Goal: Task Accomplishment & Management: Manage account settings

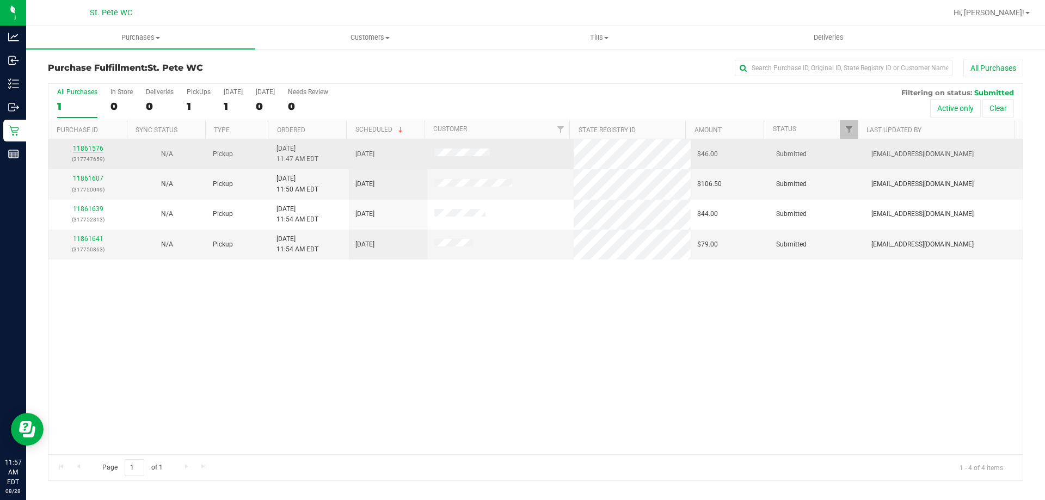
click at [83, 147] on link "11861576" at bounding box center [88, 149] width 30 height 8
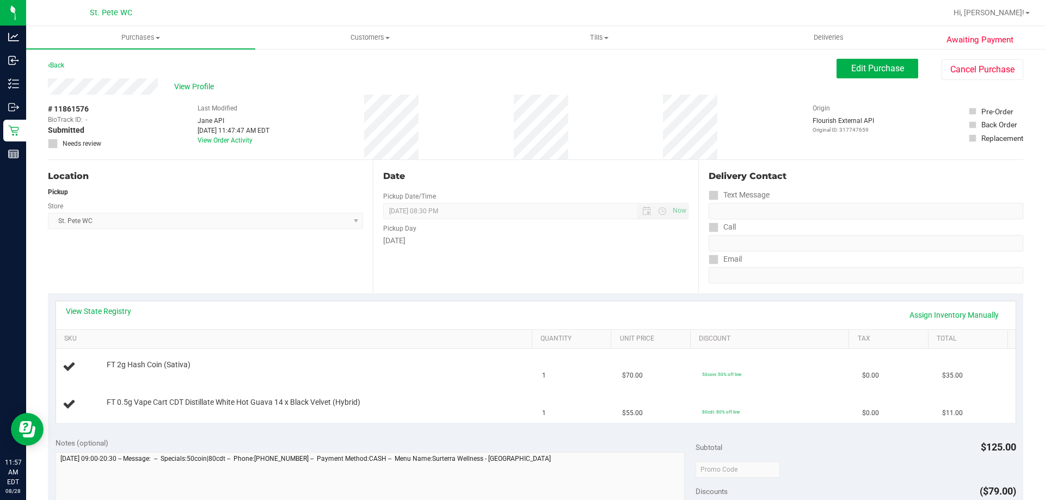
scroll to position [54, 0]
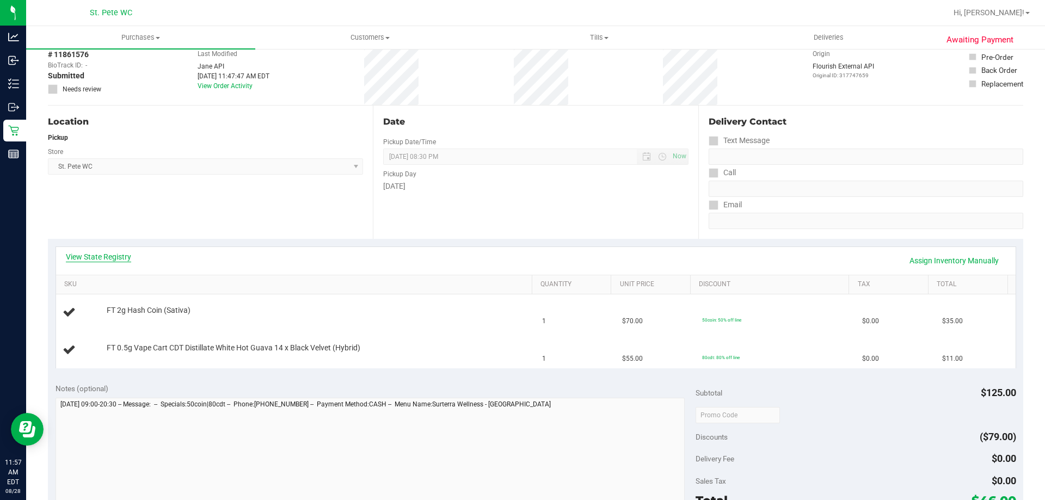
click at [104, 256] on link "View State Registry" at bounding box center [98, 256] width 65 height 11
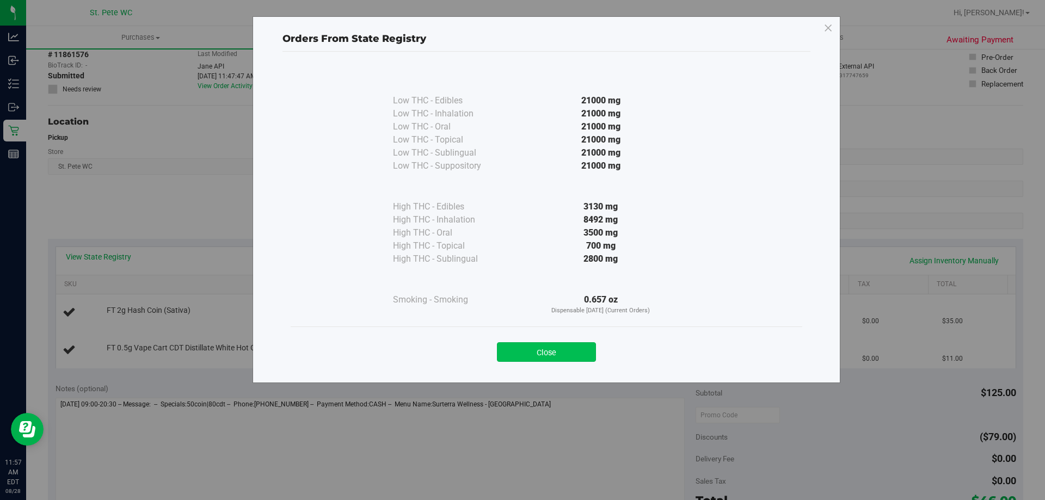
click at [512, 350] on button "Close" at bounding box center [546, 352] width 99 height 20
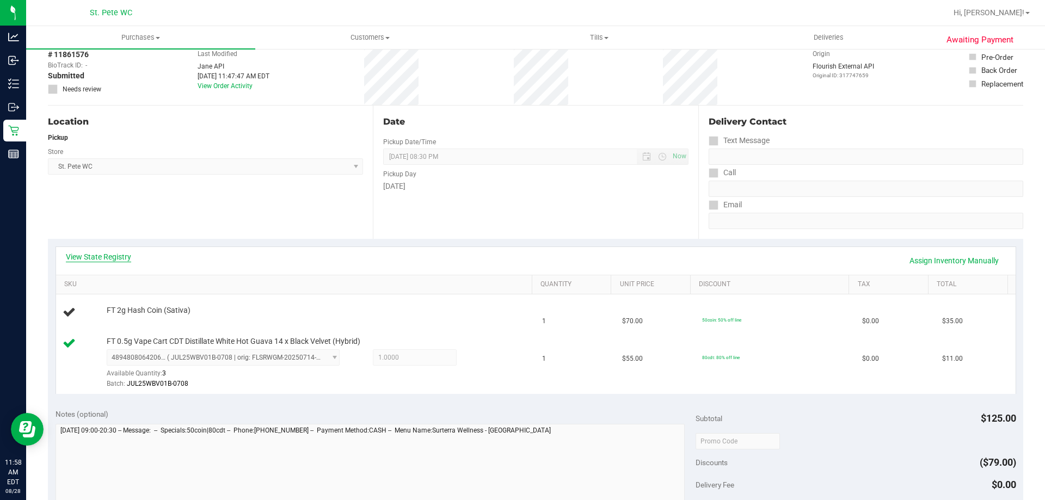
click at [88, 255] on link "View State Registry" at bounding box center [98, 256] width 65 height 11
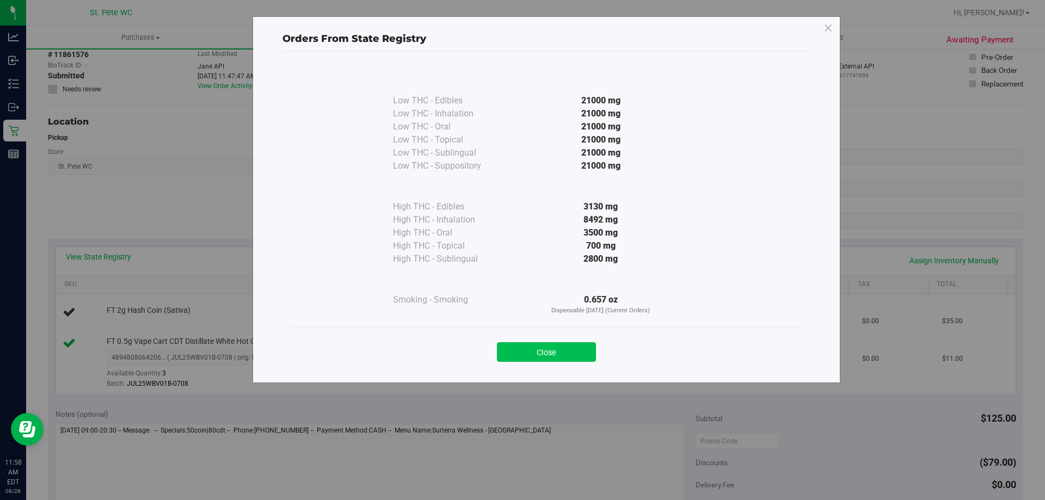
click at [567, 355] on button "Close" at bounding box center [546, 352] width 99 height 20
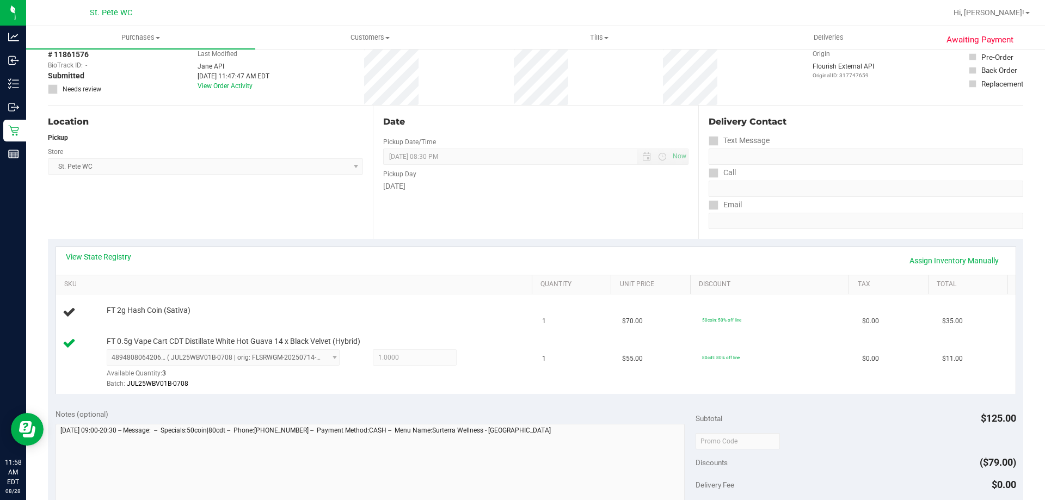
click at [311, 204] on div "Location Pickup Store St. Pete WC Select Store Bonita Springs WC Boynton Beach …" at bounding box center [210, 172] width 325 height 133
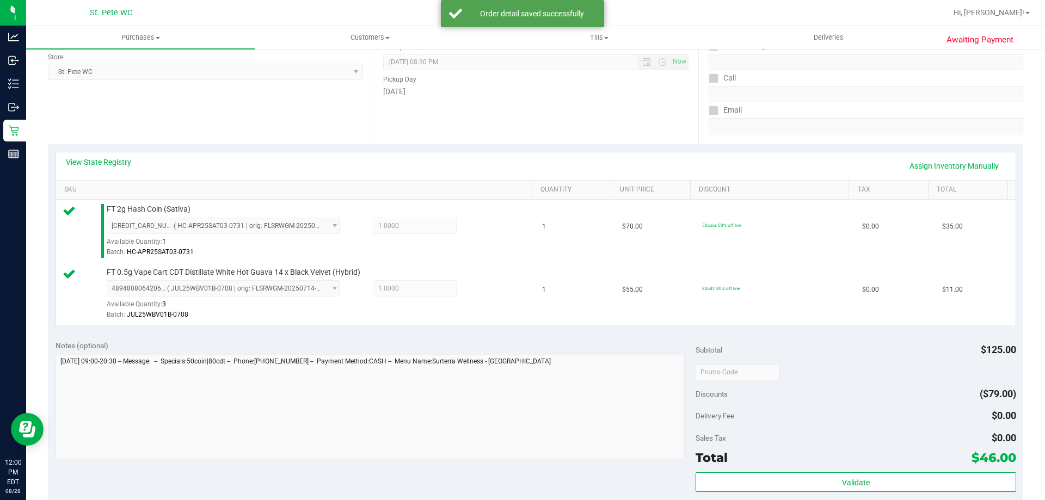
scroll to position [272, 0]
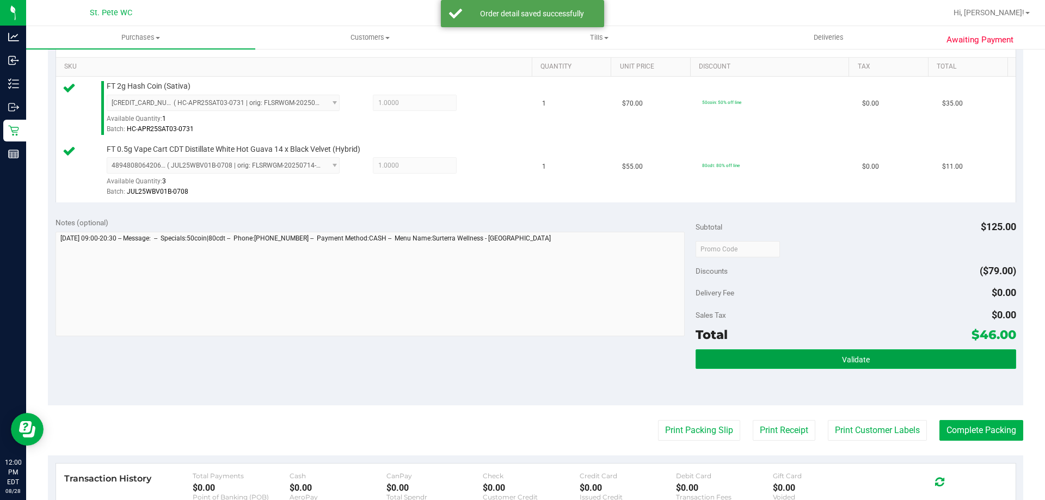
click at [804, 353] on button "Validate" at bounding box center [855, 359] width 320 height 20
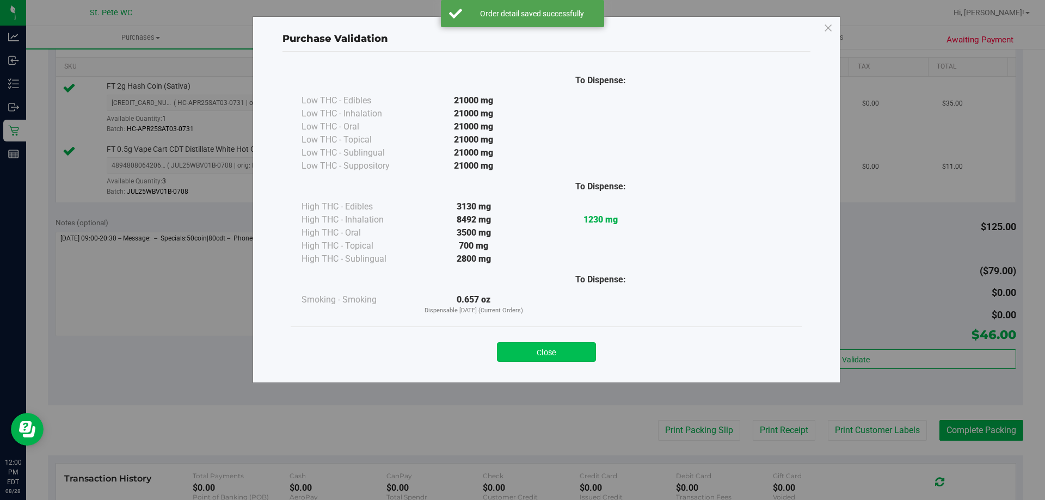
click at [536, 347] on button "Close" at bounding box center [546, 352] width 99 height 20
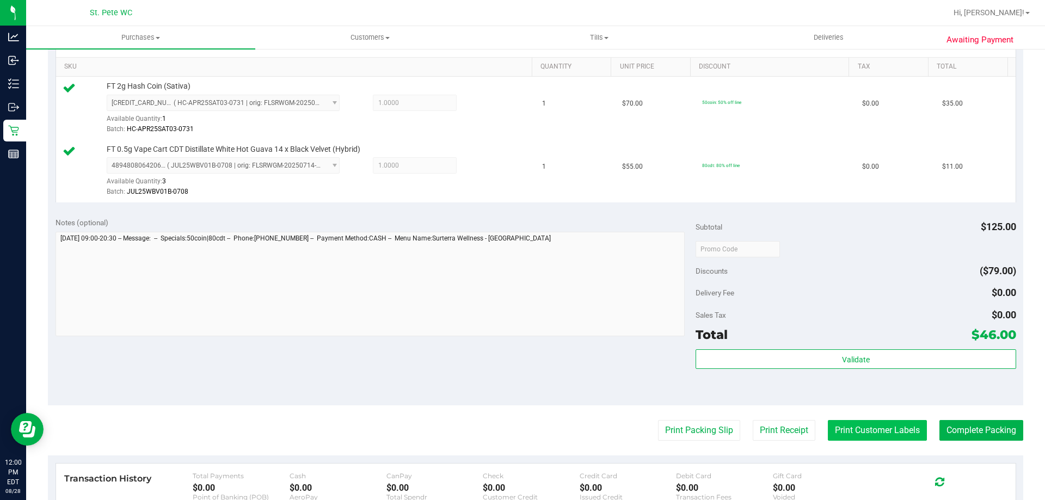
click at [836, 437] on button "Print Customer Labels" at bounding box center [877, 430] width 99 height 21
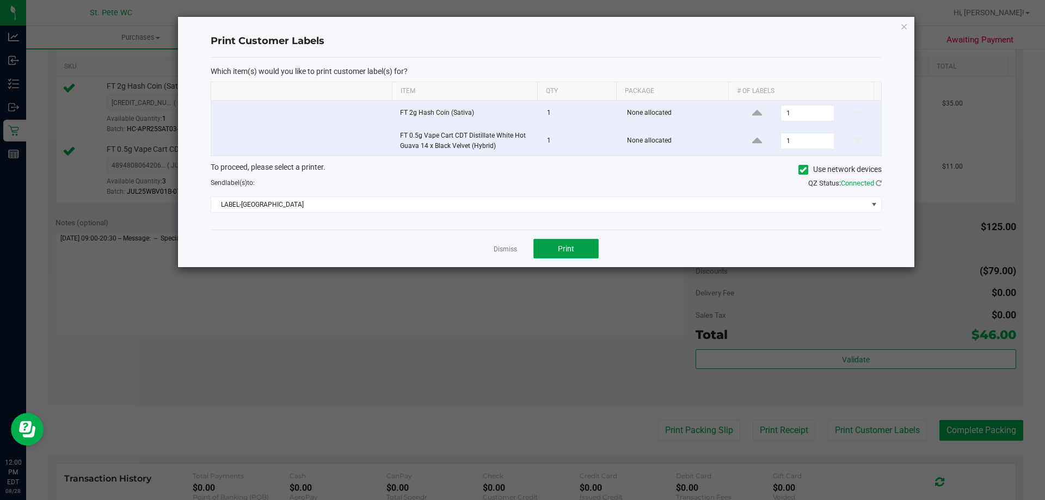
click at [577, 249] on button "Print" at bounding box center [565, 249] width 65 height 20
click at [507, 250] on link "Dismiss" at bounding box center [504, 249] width 23 height 9
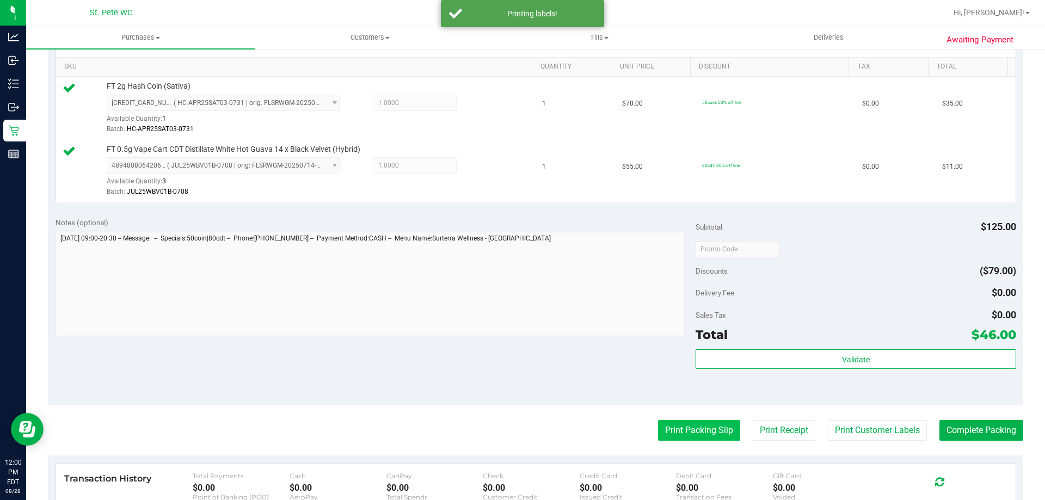
click at [686, 436] on button "Print Packing Slip" at bounding box center [699, 430] width 82 height 21
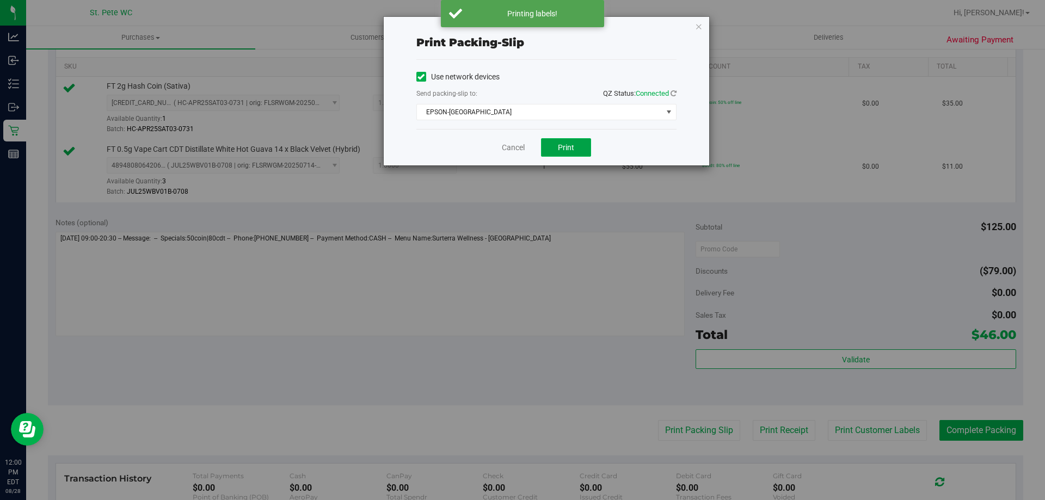
click at [574, 147] on button "Print" at bounding box center [566, 147] width 50 height 18
click at [514, 147] on link "Cancel" at bounding box center [513, 147] width 23 height 11
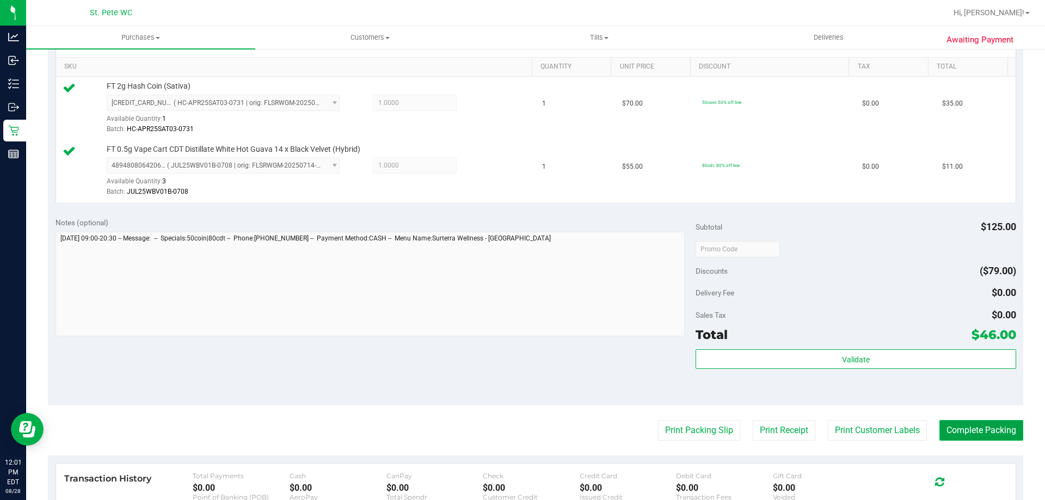
click at [963, 431] on button "Complete Packing" at bounding box center [981, 430] width 84 height 21
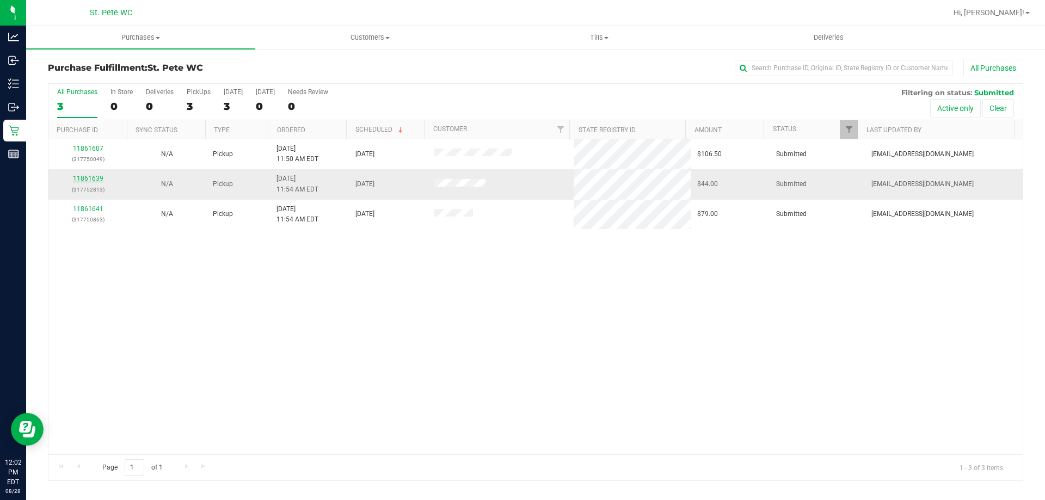
click at [91, 177] on link "11861639" at bounding box center [88, 179] width 30 height 8
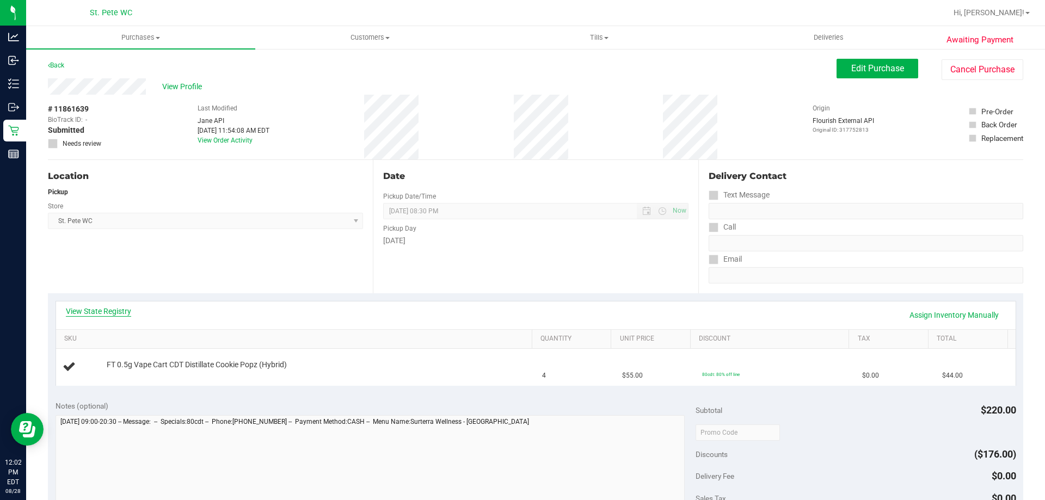
click at [105, 310] on link "View State Registry" at bounding box center [98, 311] width 65 height 11
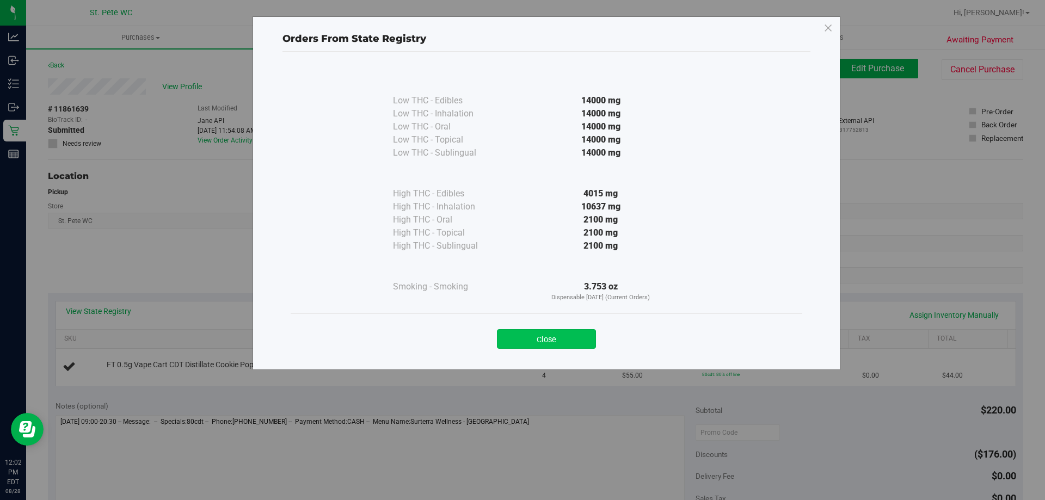
click at [554, 335] on button "Close" at bounding box center [546, 339] width 99 height 20
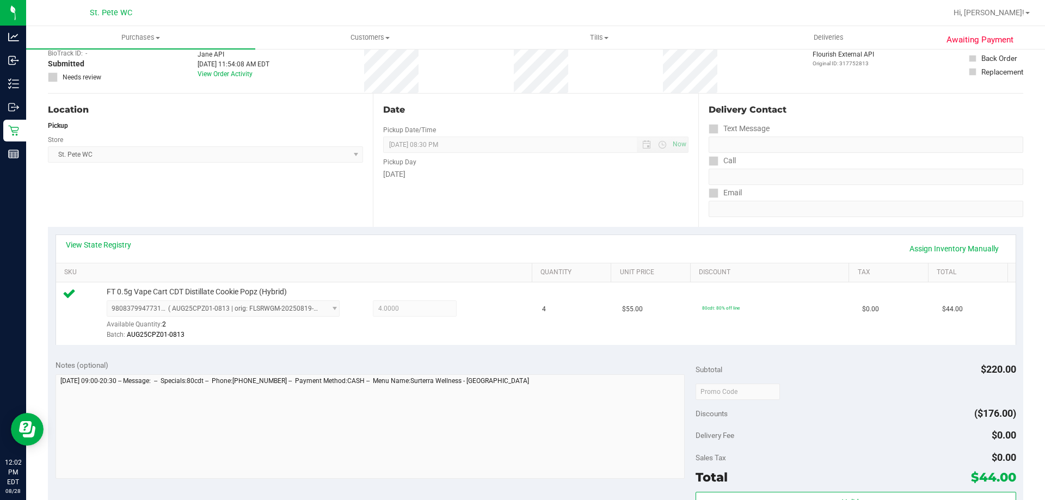
scroll to position [163, 0]
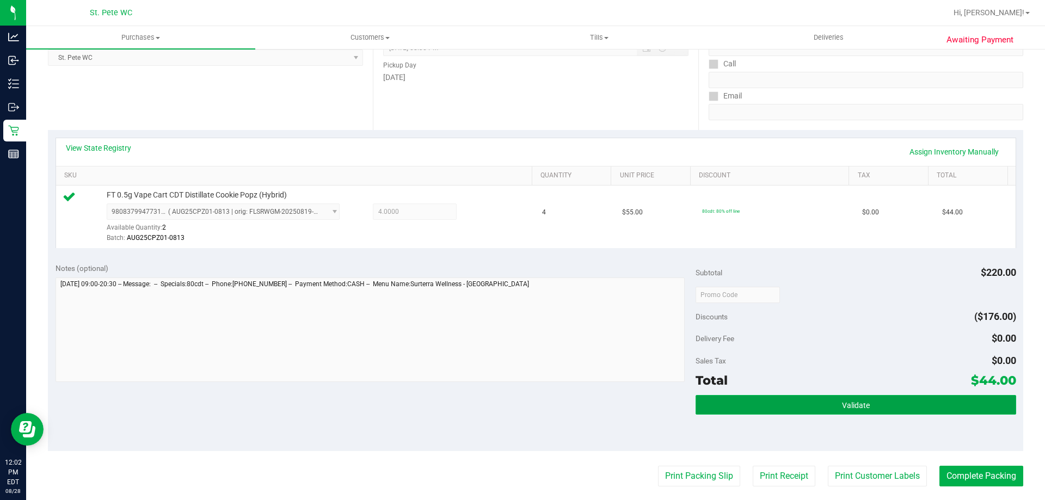
click at [825, 409] on button "Validate" at bounding box center [855, 405] width 320 height 20
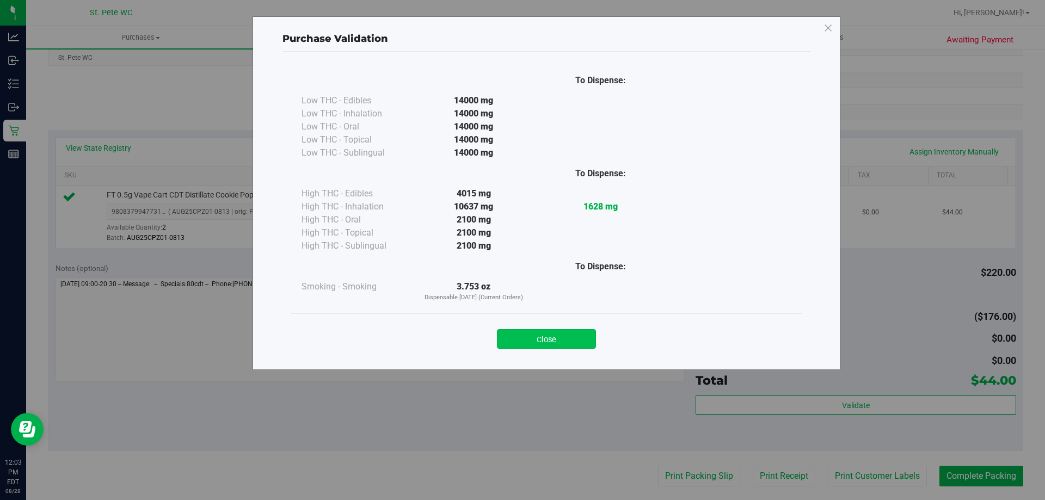
click at [539, 332] on button "Close" at bounding box center [546, 339] width 99 height 20
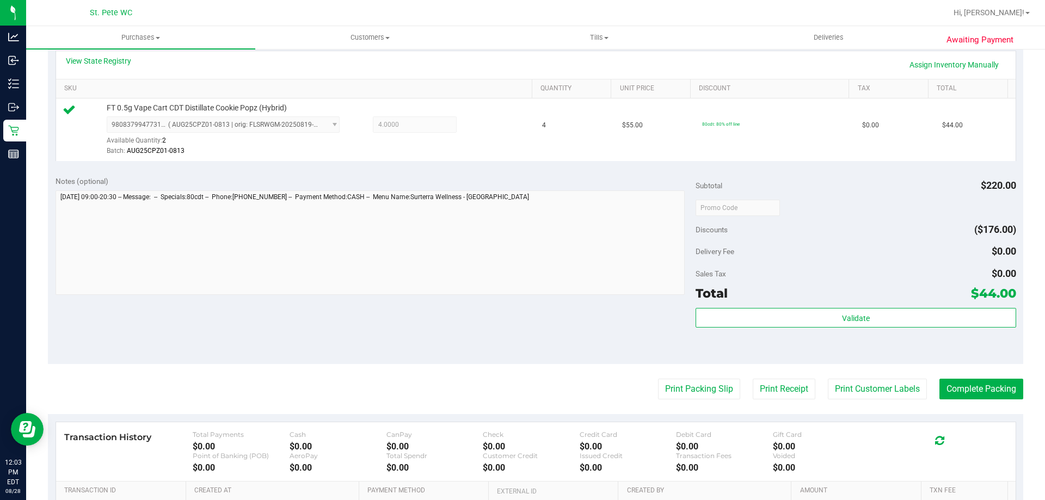
scroll to position [326, 0]
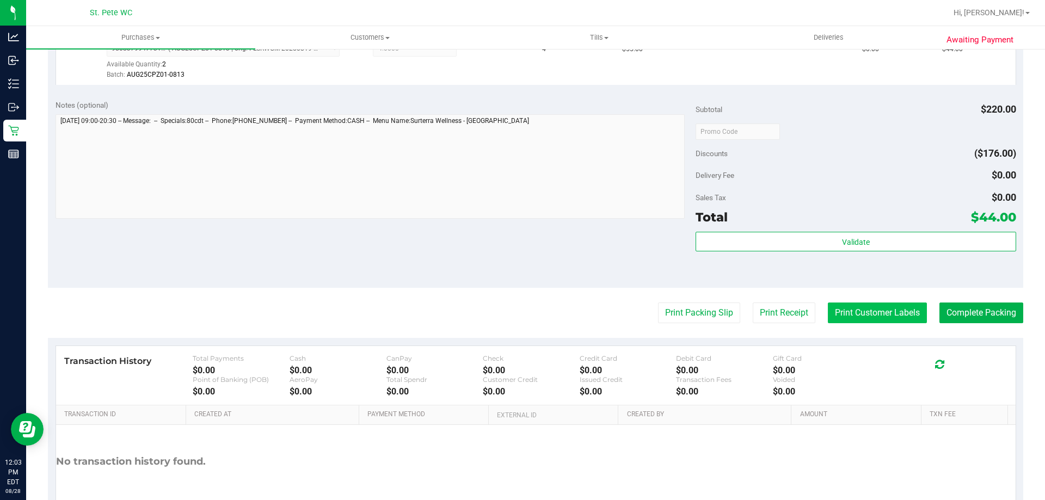
click at [885, 312] on button "Print Customer Labels" at bounding box center [877, 312] width 99 height 21
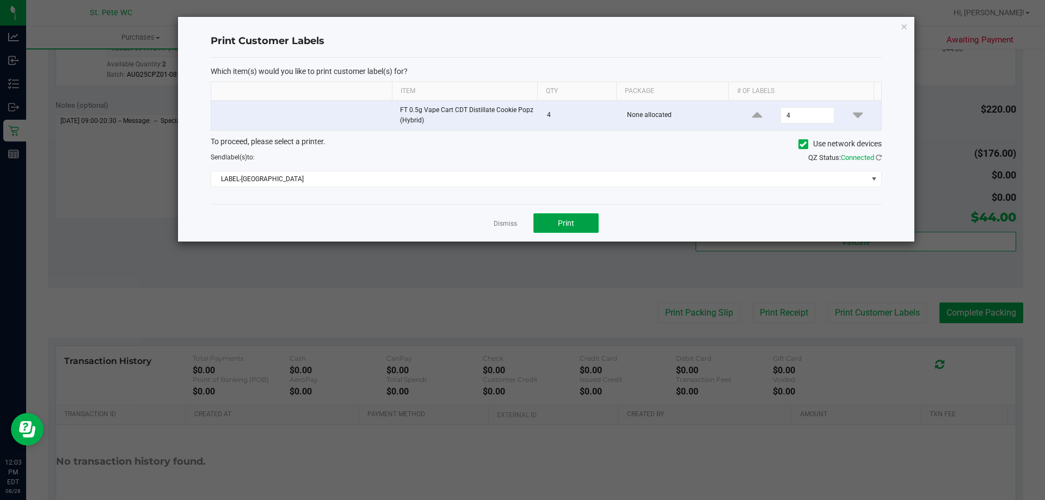
click at [554, 223] on button "Print" at bounding box center [565, 223] width 65 height 20
click at [504, 225] on link "Dismiss" at bounding box center [504, 223] width 23 height 9
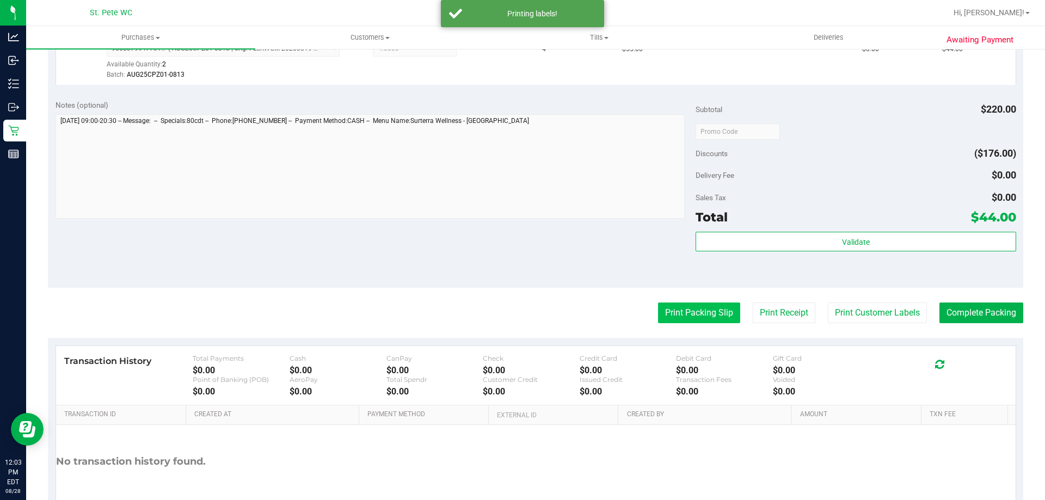
click at [669, 318] on button "Print Packing Slip" at bounding box center [699, 312] width 82 height 21
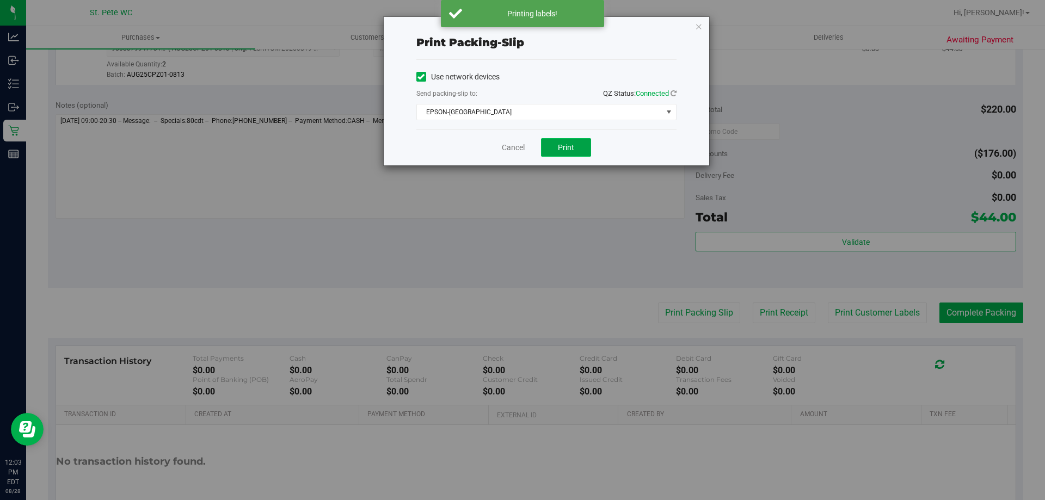
click at [571, 141] on button "Print" at bounding box center [566, 147] width 50 height 18
click at [511, 152] on link "Cancel" at bounding box center [513, 147] width 23 height 11
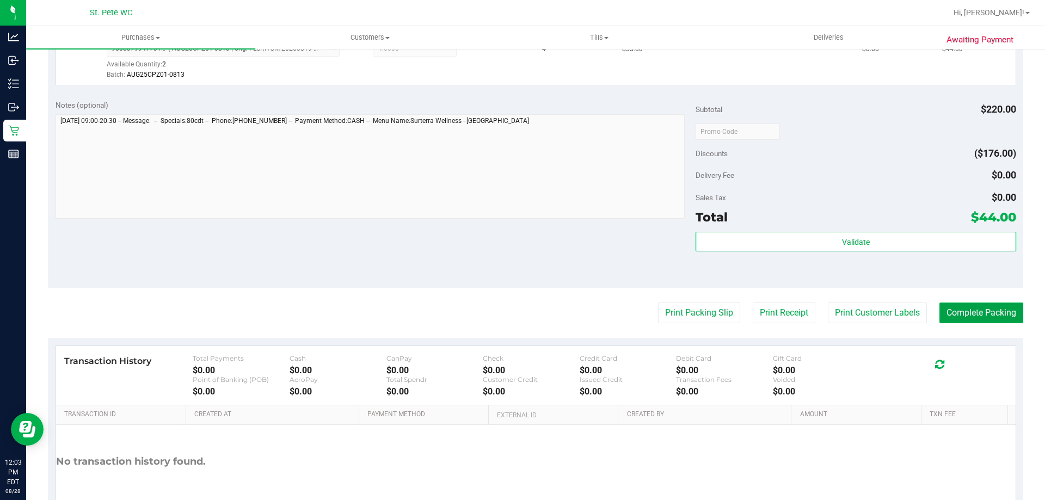
click at [958, 317] on button "Complete Packing" at bounding box center [981, 312] width 84 height 21
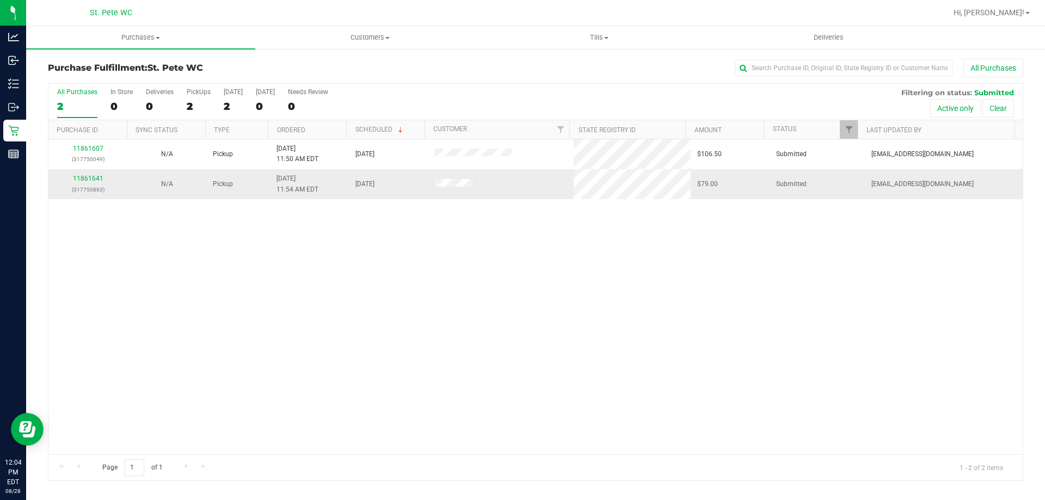
click at [88, 174] on div "11861641 (317750863)" at bounding box center [88, 184] width 66 height 21
click at [83, 176] on link "11861641" at bounding box center [88, 179] width 30 height 8
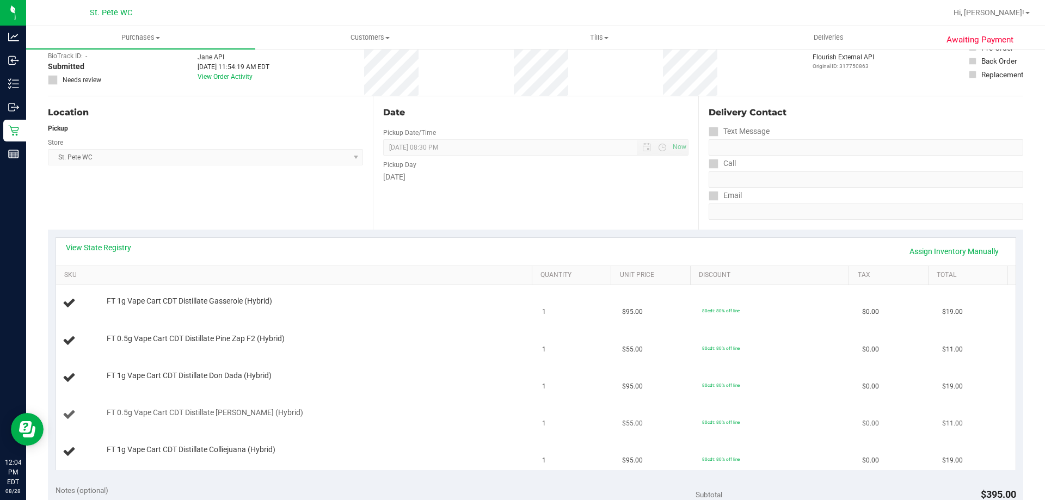
scroll to position [163, 0]
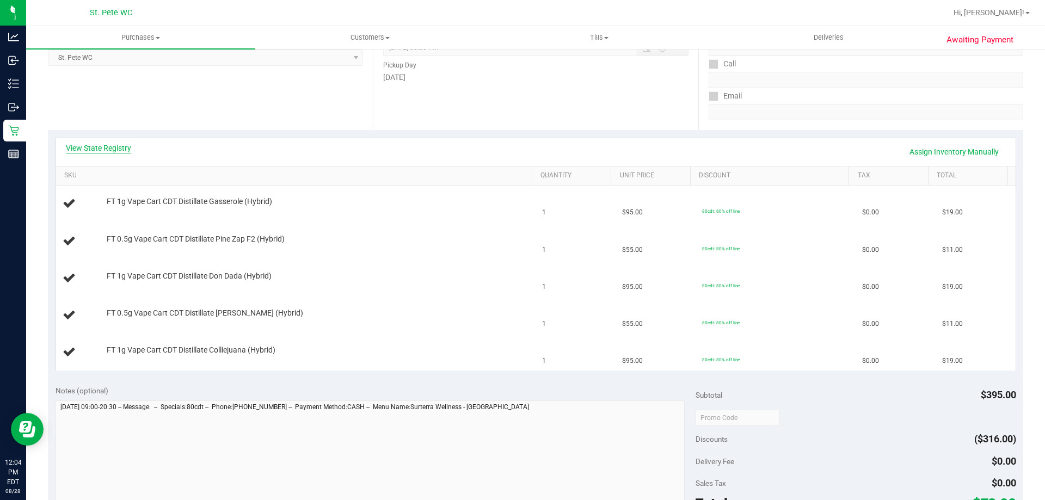
click at [105, 150] on link "View State Registry" at bounding box center [98, 148] width 65 height 11
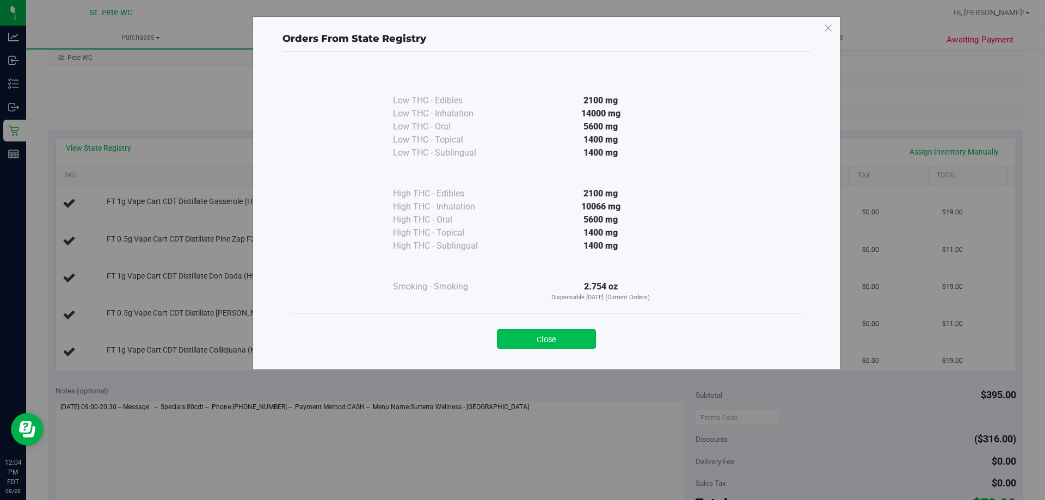
click at [533, 342] on button "Close" at bounding box center [546, 339] width 99 height 20
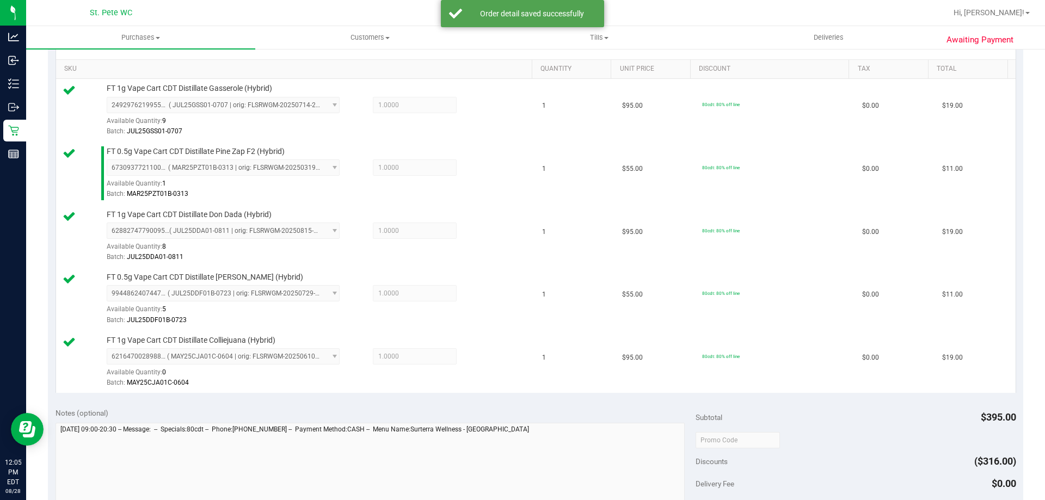
scroll to position [381, 0]
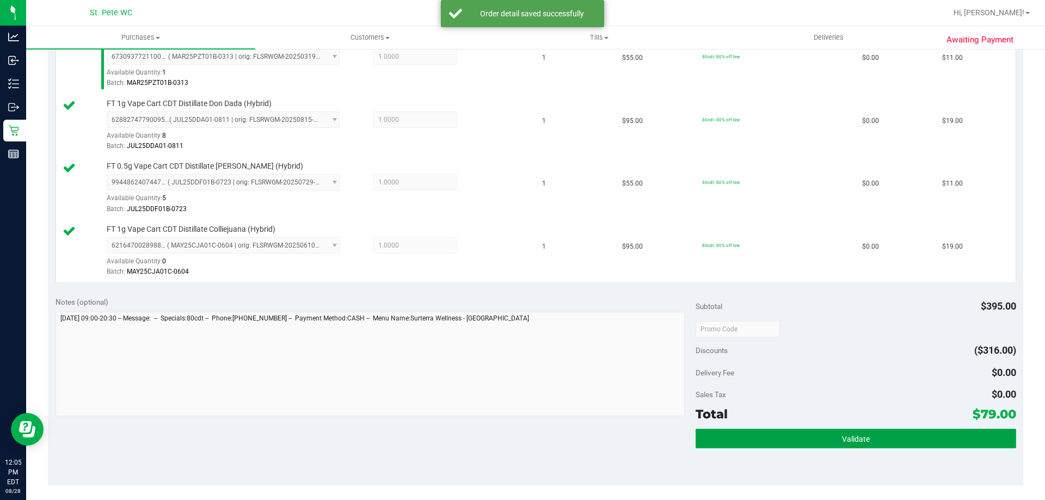
click at [852, 433] on button "Validate" at bounding box center [855, 439] width 320 height 20
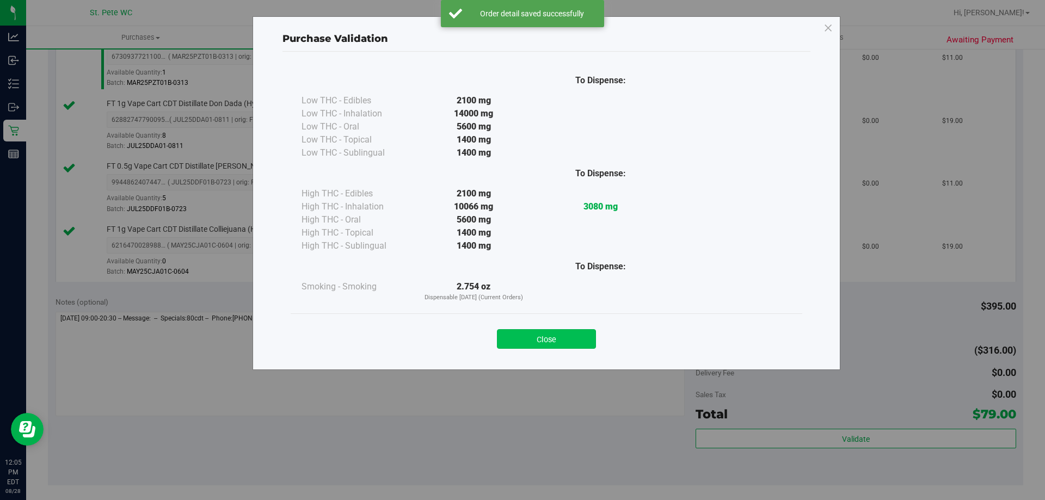
click at [543, 340] on button "Close" at bounding box center [546, 339] width 99 height 20
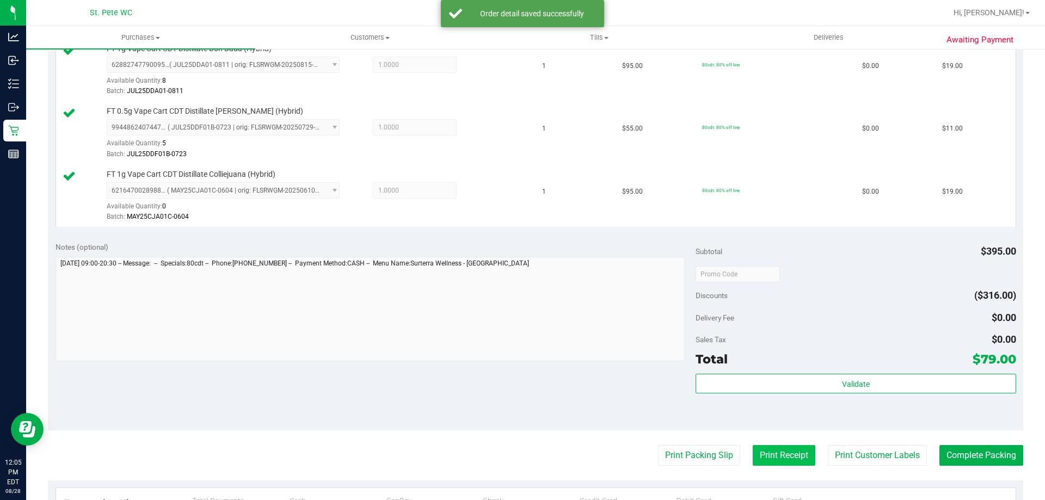
scroll to position [544, 0]
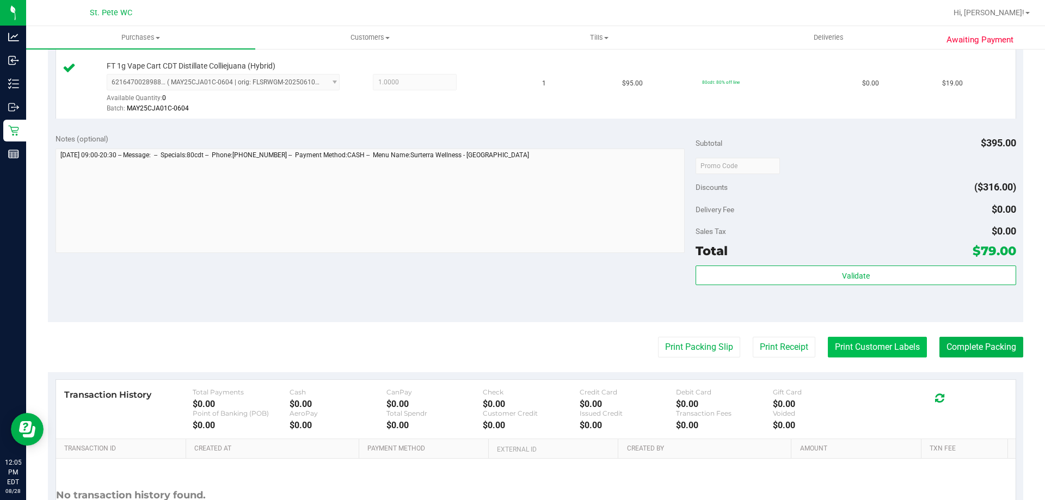
click at [885, 354] on button "Print Customer Labels" at bounding box center [877, 347] width 99 height 21
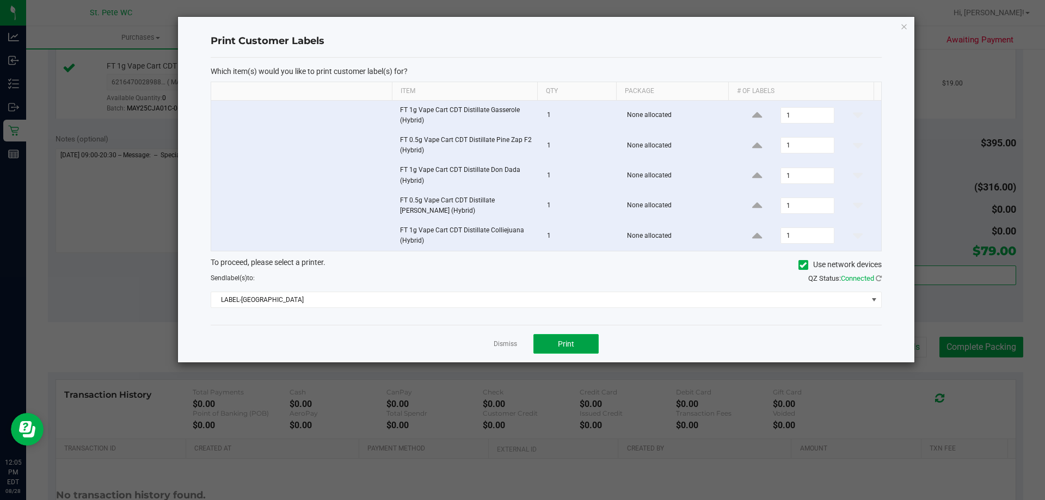
click at [566, 341] on span "Print" at bounding box center [566, 343] width 16 height 9
click at [502, 341] on link "Dismiss" at bounding box center [504, 343] width 23 height 9
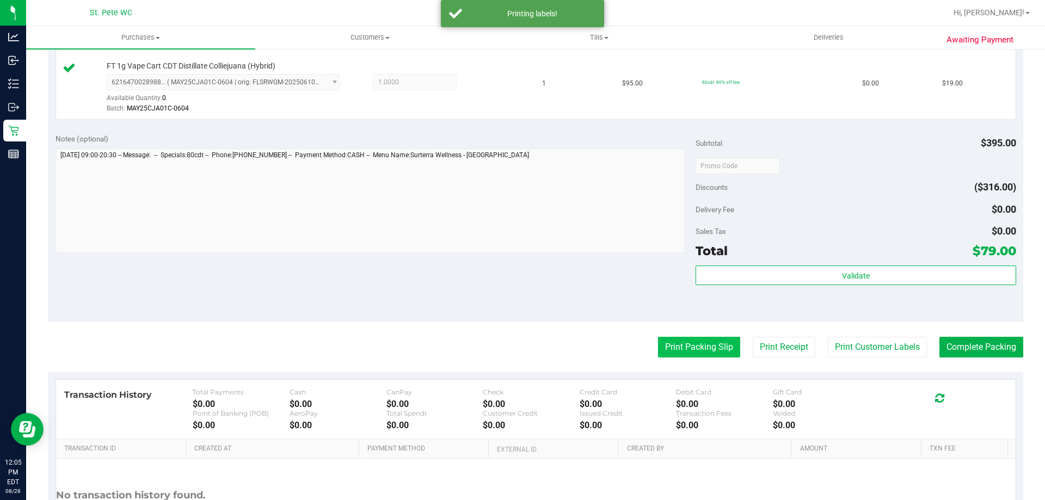
click at [668, 339] on button "Print Packing Slip" at bounding box center [699, 347] width 82 height 21
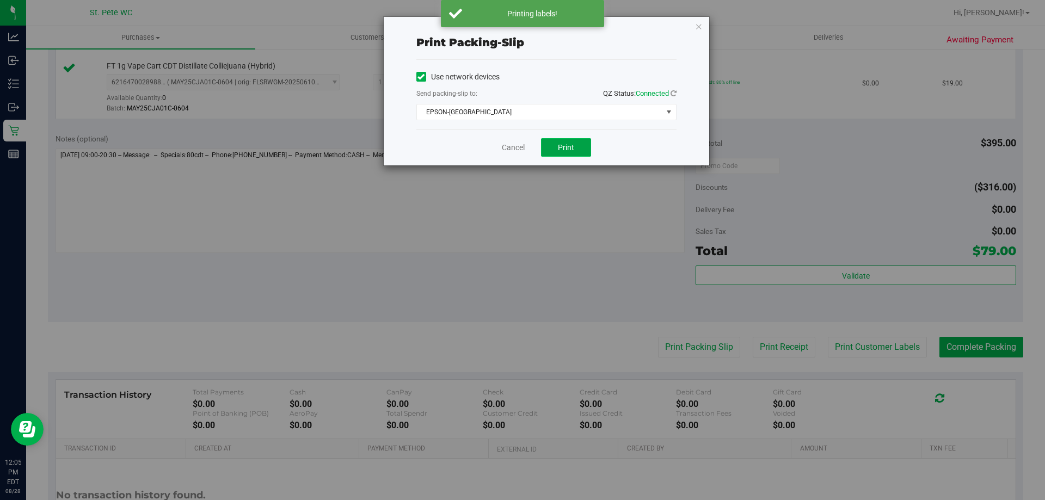
click at [548, 155] on button "Print" at bounding box center [566, 147] width 50 height 18
click at [512, 145] on link "Cancel" at bounding box center [513, 147] width 23 height 11
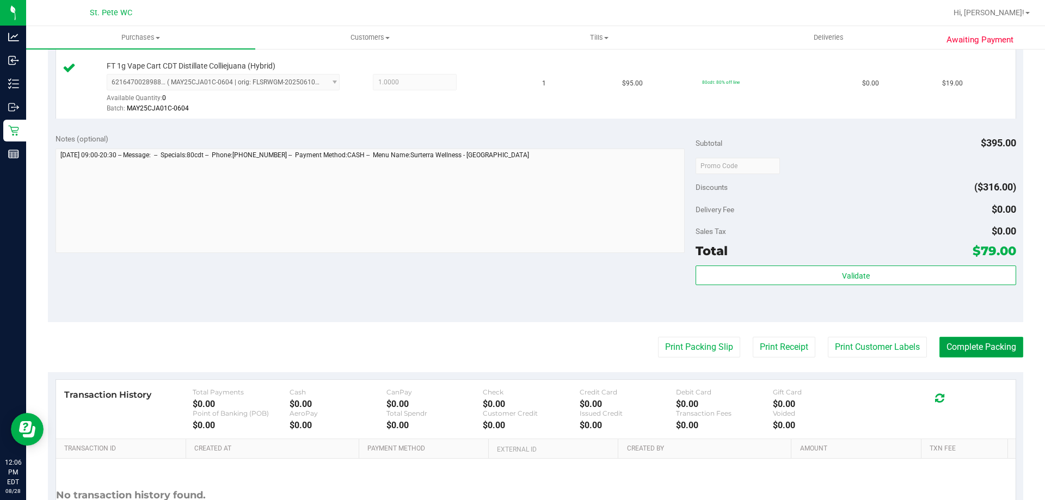
click at [975, 354] on button "Complete Packing" at bounding box center [981, 347] width 84 height 21
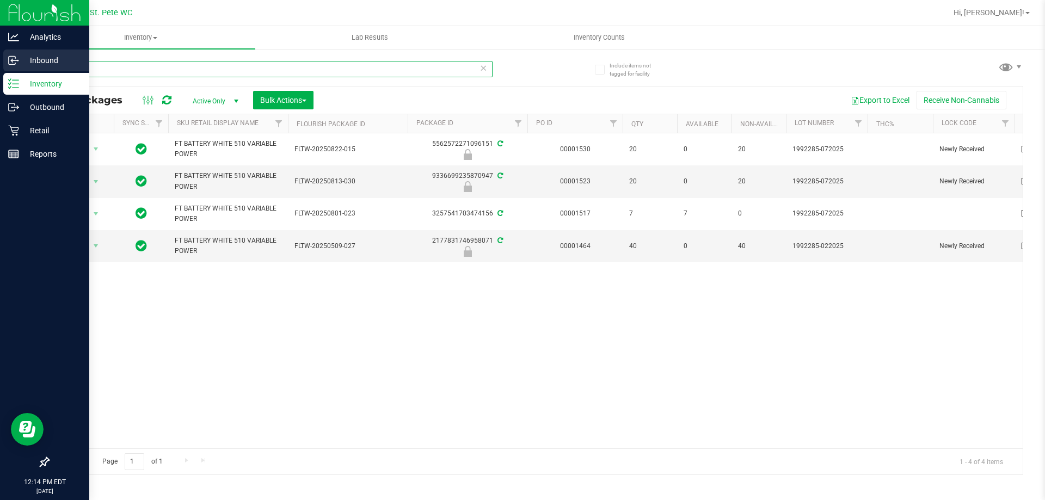
drag, startPoint x: 230, startPoint y: 73, endPoint x: 0, endPoint y: 67, distance: 230.2
click at [0, 67] on div "Analytics Inbound Inventory Outbound Retail Reports 12:14 PM EDT [DATE] 08/28 S…" at bounding box center [522, 250] width 1045 height 500
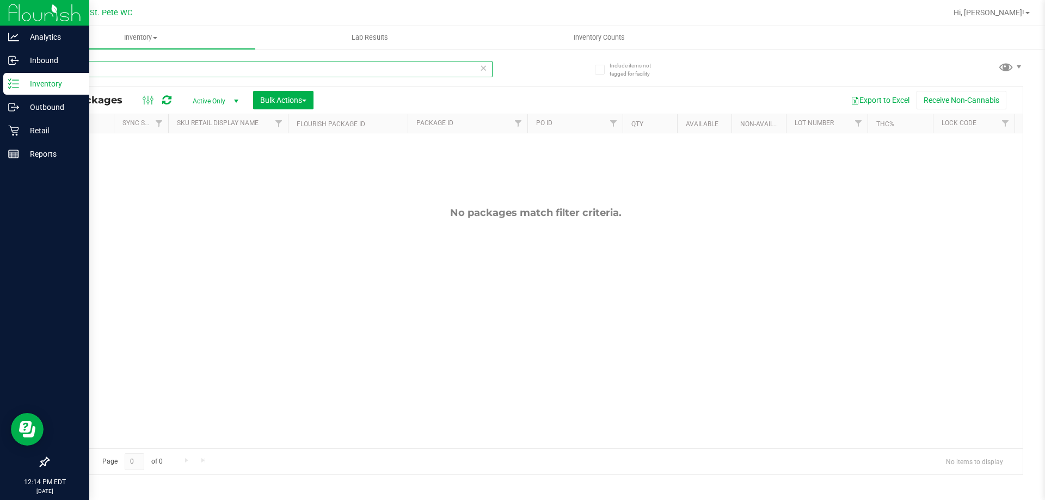
drag, startPoint x: 131, startPoint y: 69, endPoint x: 0, endPoint y: 80, distance: 131.6
click at [0, 80] on div "Analytics Inbound Inventory Outbound Retail Reports 12:14 PM EDT [DATE] 08/28 S…" at bounding box center [522, 250] width 1045 height 500
drag, startPoint x: 103, startPoint y: 72, endPoint x: 3, endPoint y: 74, distance: 100.7
click at [3, 74] on div "Analytics Inbound Inventory Outbound Retail Reports 12:14 PM EDT [DATE] 08/28 S…" at bounding box center [522, 250] width 1045 height 500
drag, startPoint x: 114, startPoint y: 67, endPoint x: 0, endPoint y: 76, distance: 114.0
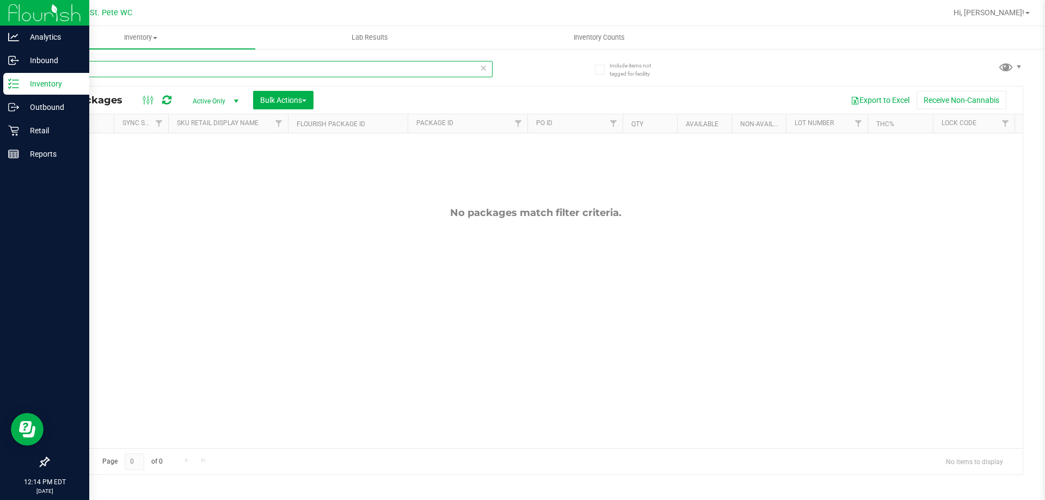
click at [0, 76] on div "Analytics Inbound Inventory Outbound Retail Reports 12:14 PM EDT [DATE] 08/28 S…" at bounding box center [522, 250] width 1045 height 500
type input "1992498-062025"
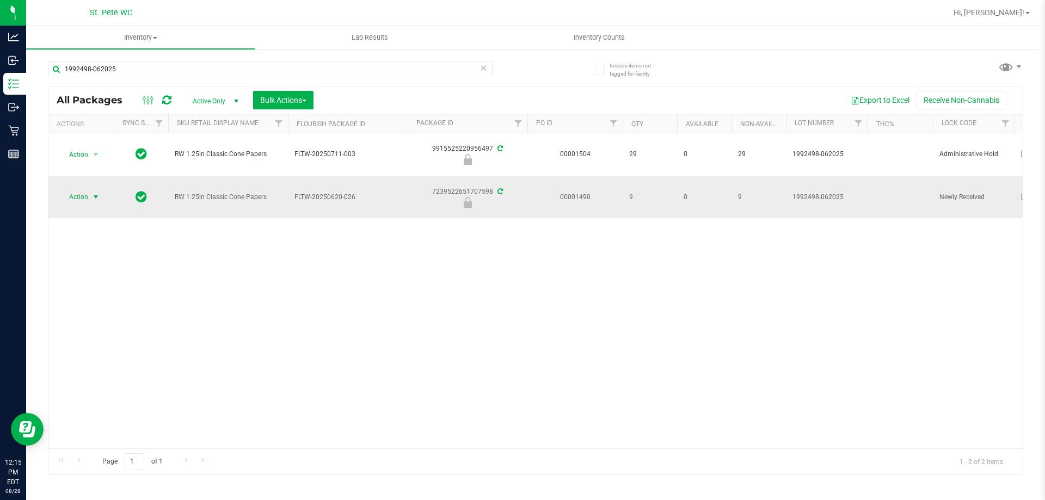
click at [82, 205] on span "Action" at bounding box center [73, 196] width 29 height 15
click at [95, 318] on li "Unlock package" at bounding box center [95, 326] width 70 height 16
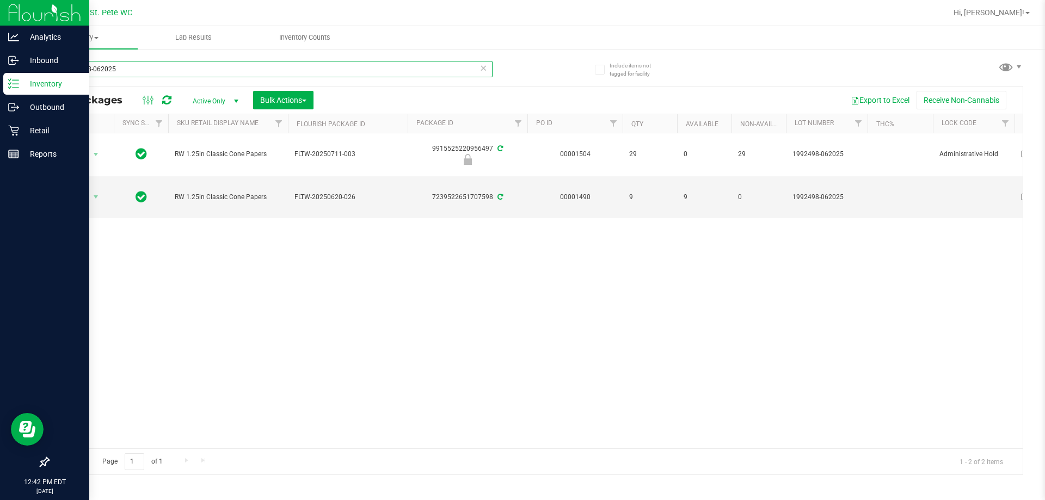
drag, startPoint x: 231, startPoint y: 76, endPoint x: 0, endPoint y: 76, distance: 231.2
click at [0, 76] on div "Analytics Inbound Inventory Outbound Retail Reports 12:42 PM EDT [DATE] 08/28 S…" at bounding box center [522, 250] width 1045 height 500
type input "6650612650451498"
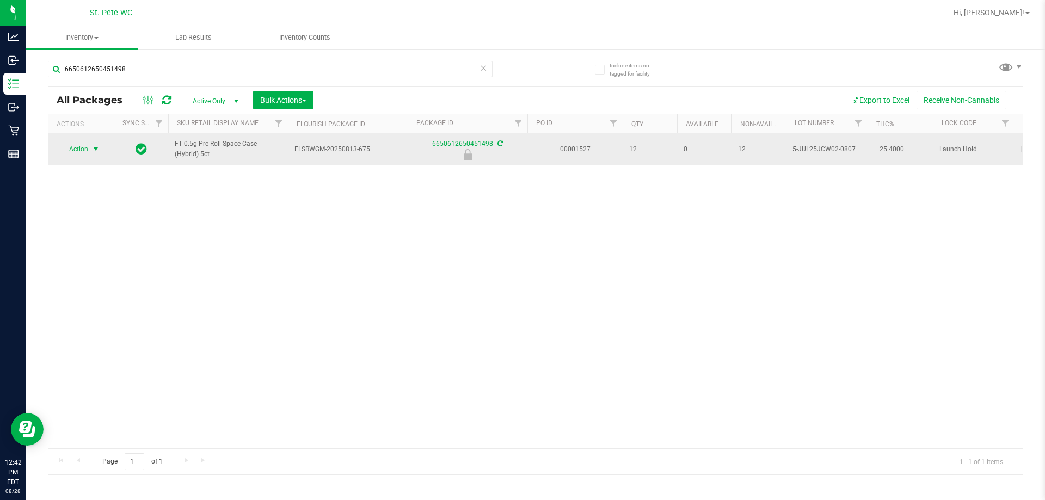
click at [93, 149] on span "select" at bounding box center [95, 149] width 9 height 9
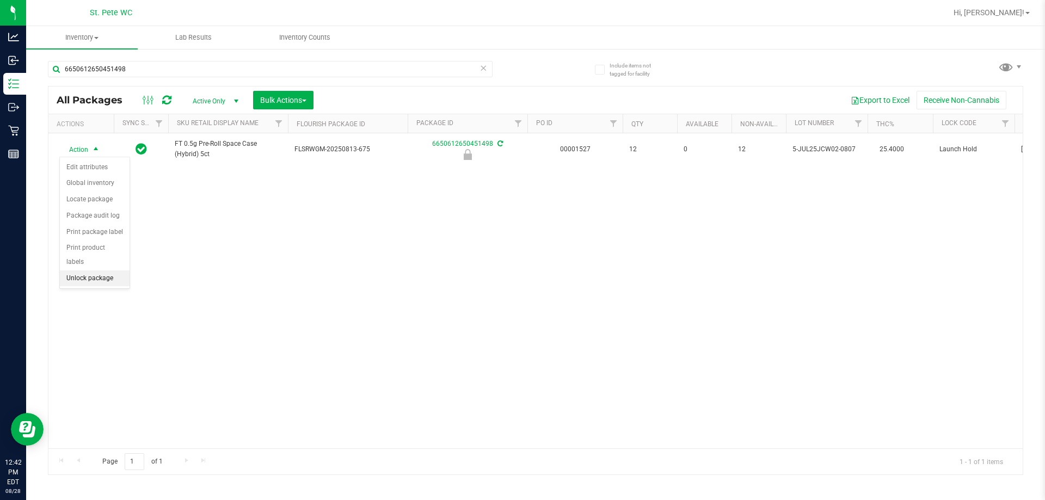
click at [95, 270] on li "Unlock package" at bounding box center [95, 278] width 70 height 16
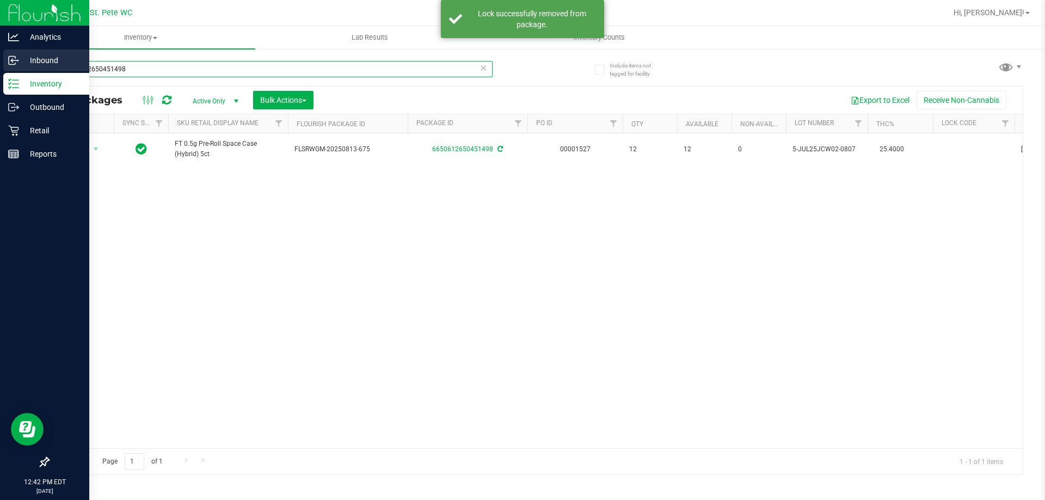
drag, startPoint x: 232, startPoint y: 66, endPoint x: 18, endPoint y: 62, distance: 213.9
click at [0, 69] on div "Analytics Inbound Inventory Outbound Retail Reports 12:42 PM EDT [DATE] 08/28 S…" at bounding box center [522, 250] width 1045 height 500
type input "1401805676824195"
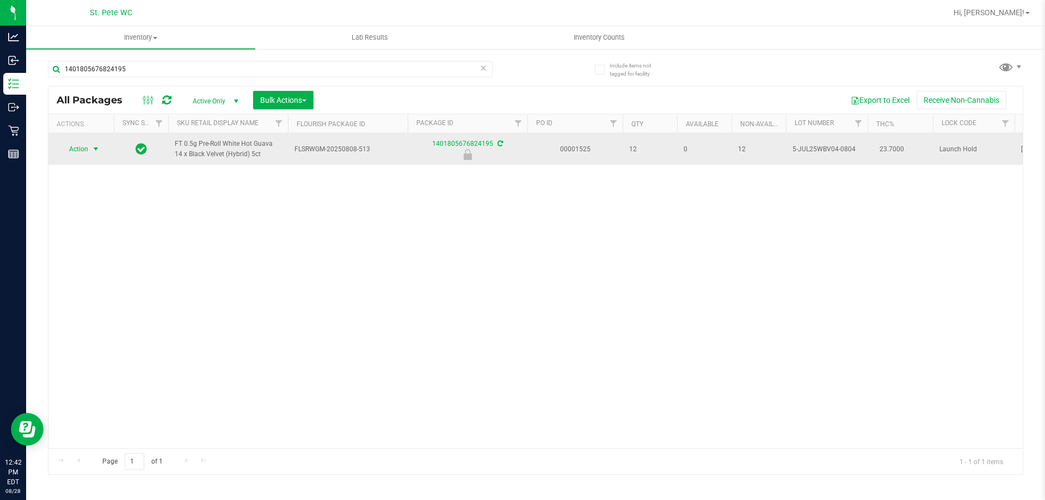
click at [99, 149] on span "select" at bounding box center [95, 149] width 9 height 9
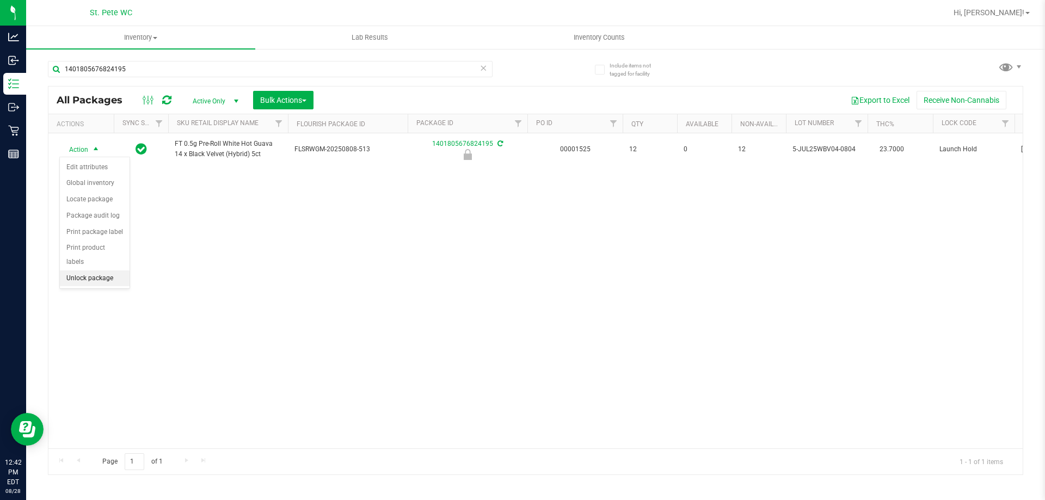
click at [86, 270] on li "Unlock package" at bounding box center [95, 278] width 70 height 16
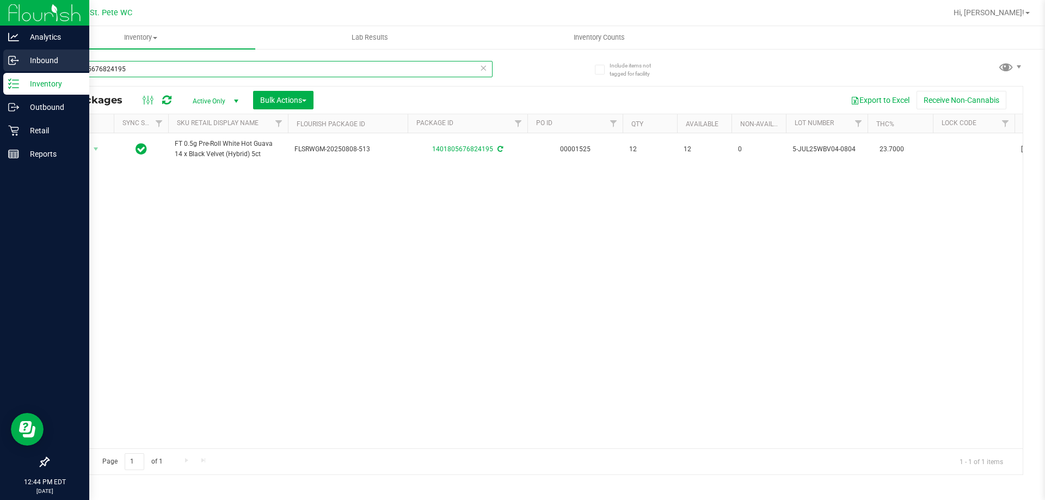
drag, startPoint x: 234, startPoint y: 65, endPoint x: 0, endPoint y: 61, distance: 234.0
click at [0, 61] on div "Analytics Inbound Inventory Outbound Retail Reports 12:44 PM EDT [DATE] 08/28 S…" at bounding box center [522, 250] width 1045 height 500
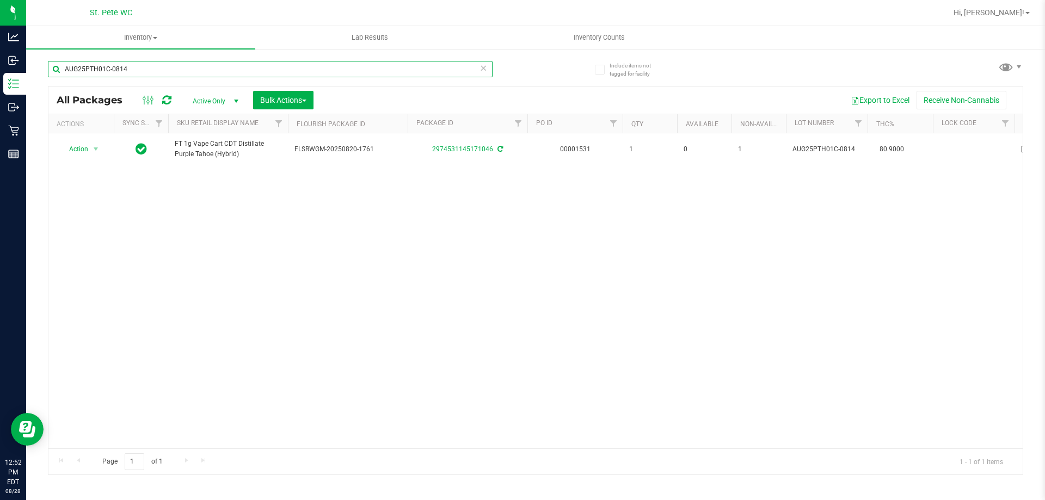
drag, startPoint x: 264, startPoint y: 68, endPoint x: 26, endPoint y: 76, distance: 238.4
click at [26, 76] on div "Include items not tagged for facility AUG25PTH01C-0814 All Packages Active Only…" at bounding box center [535, 214] width 1018 height 332
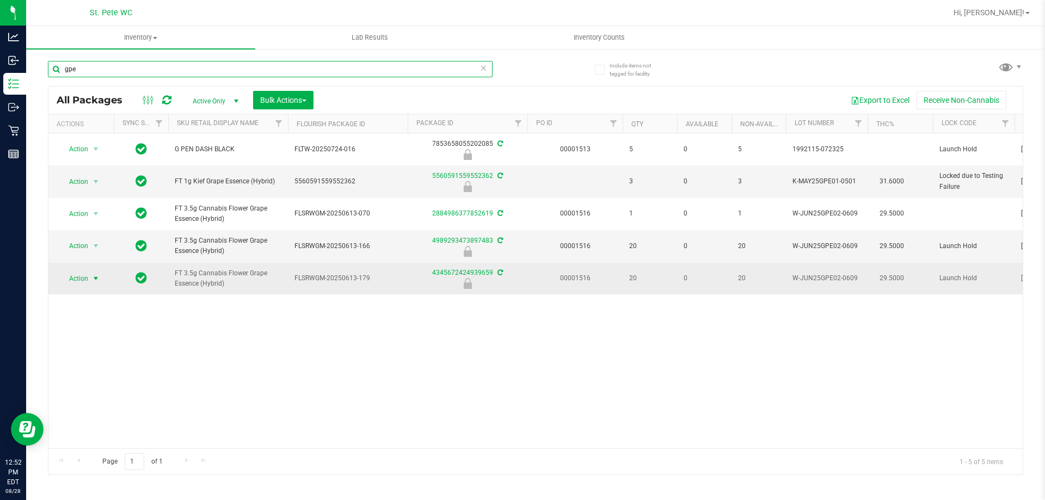
type input "gpe"
click at [75, 284] on span "Action" at bounding box center [73, 278] width 29 height 15
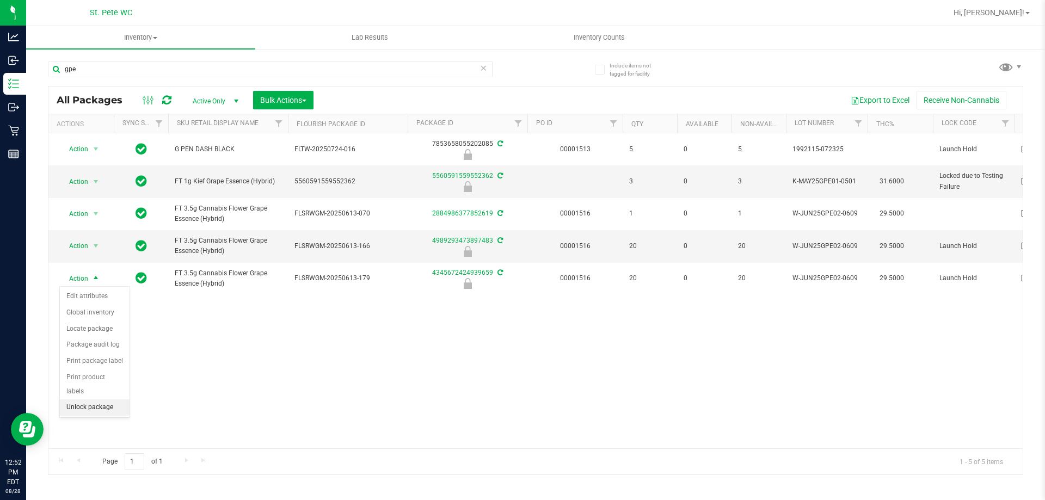
click at [104, 399] on li "Unlock package" at bounding box center [95, 407] width 70 height 16
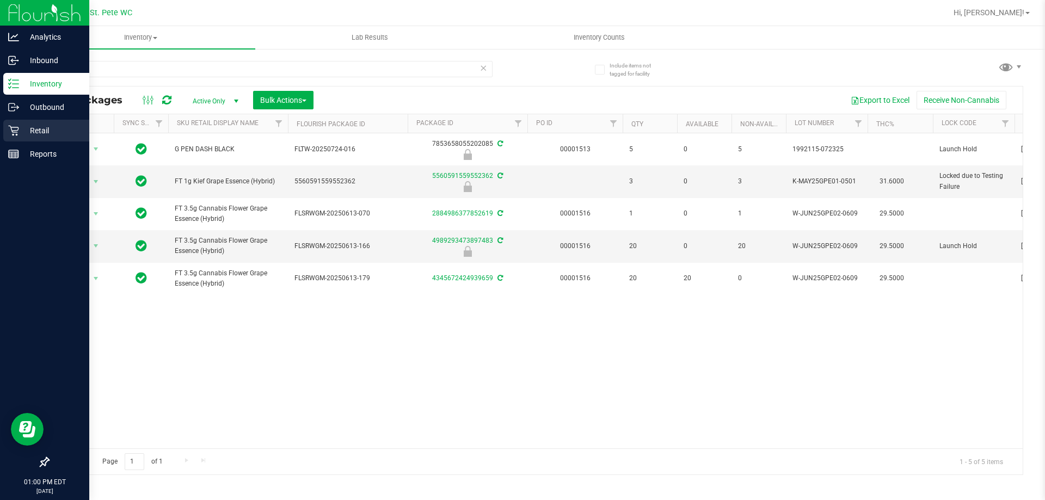
click at [28, 135] on p "Retail" at bounding box center [51, 130] width 65 height 13
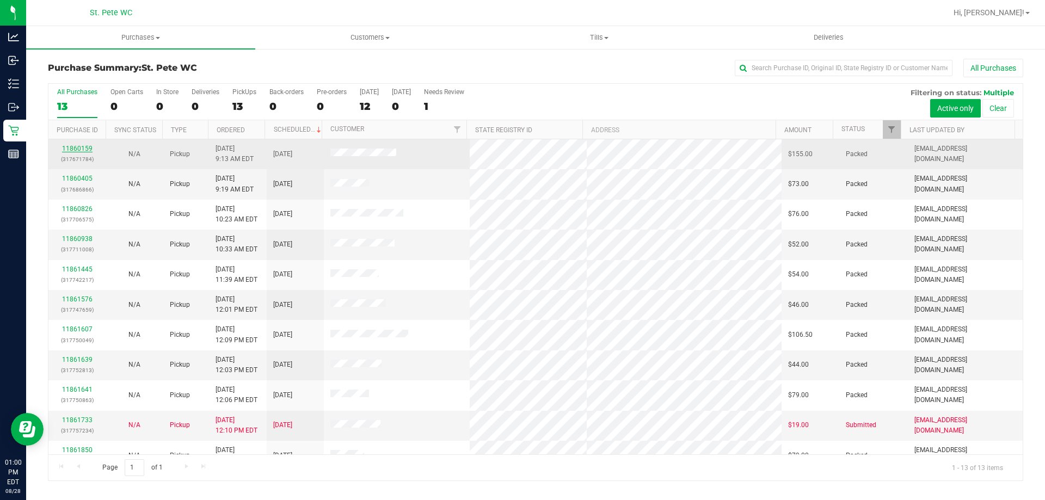
click at [72, 145] on link "11860159" at bounding box center [77, 149] width 30 height 8
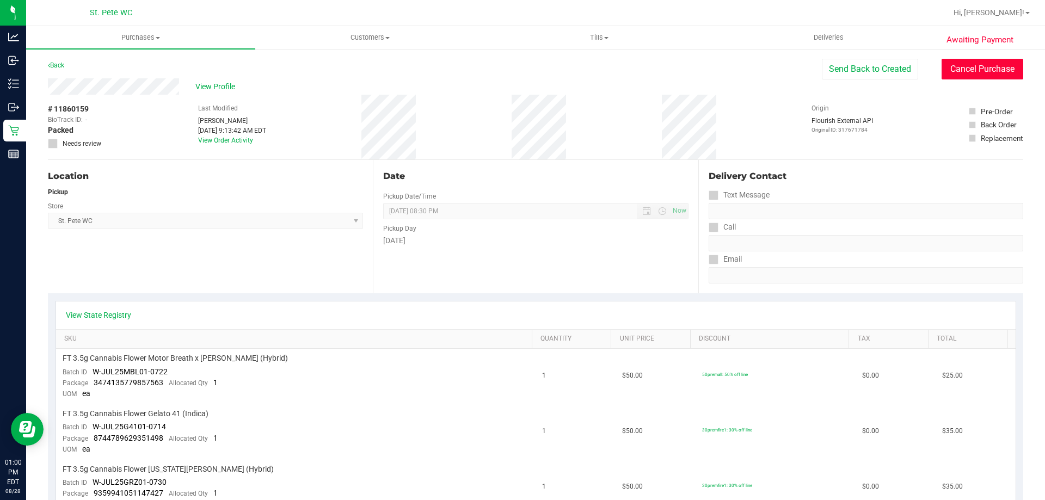
click at [941, 71] on button "Cancel Purchase" at bounding box center [982, 69] width 82 height 21
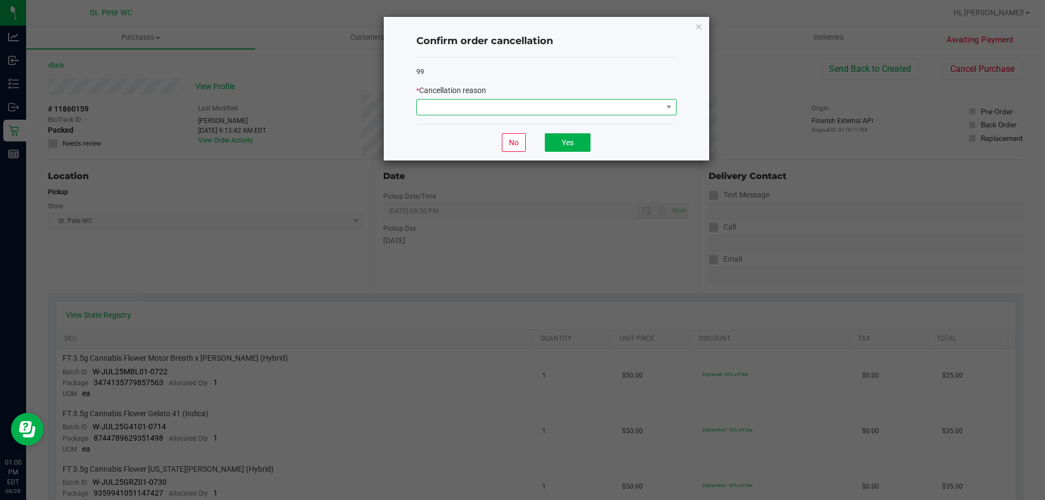
click at [614, 108] on span at bounding box center [539, 107] width 245 height 15
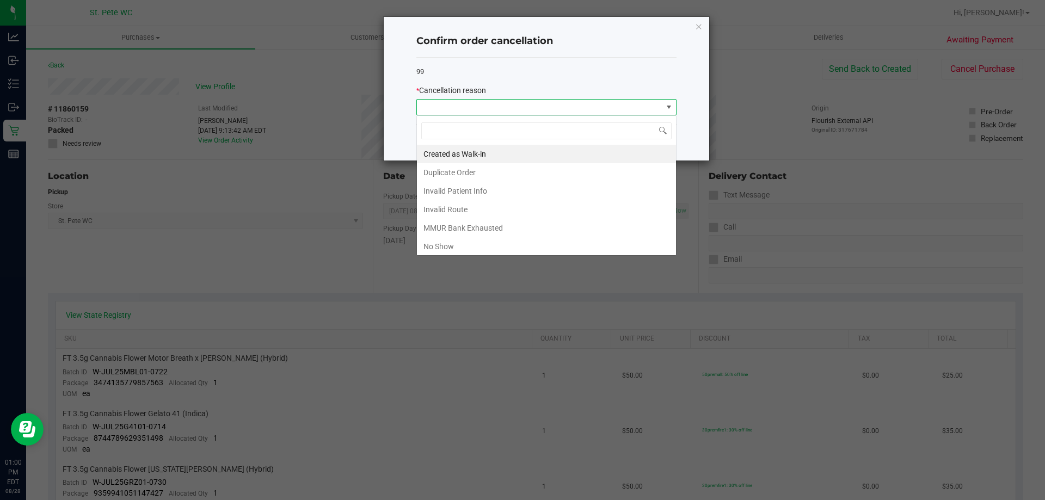
scroll to position [16, 260]
click at [507, 170] on li "Duplicate Order" at bounding box center [546, 172] width 259 height 18
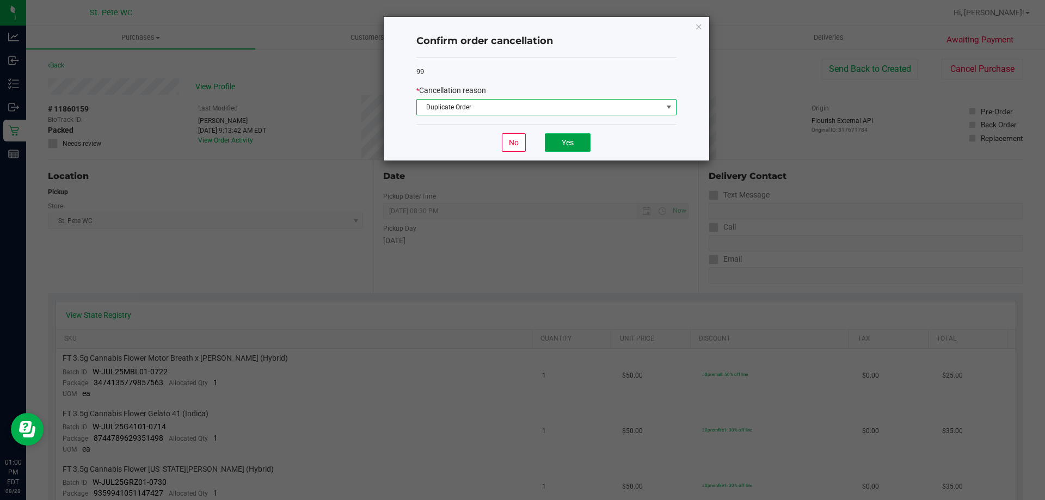
click at [584, 143] on button "Yes" at bounding box center [568, 142] width 46 height 18
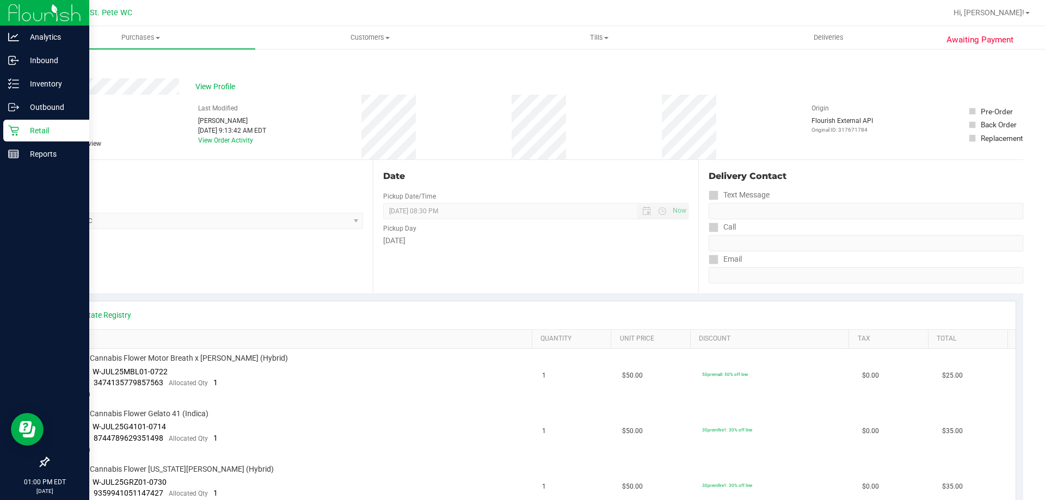
click at [34, 128] on p "Retail" at bounding box center [51, 130] width 65 height 13
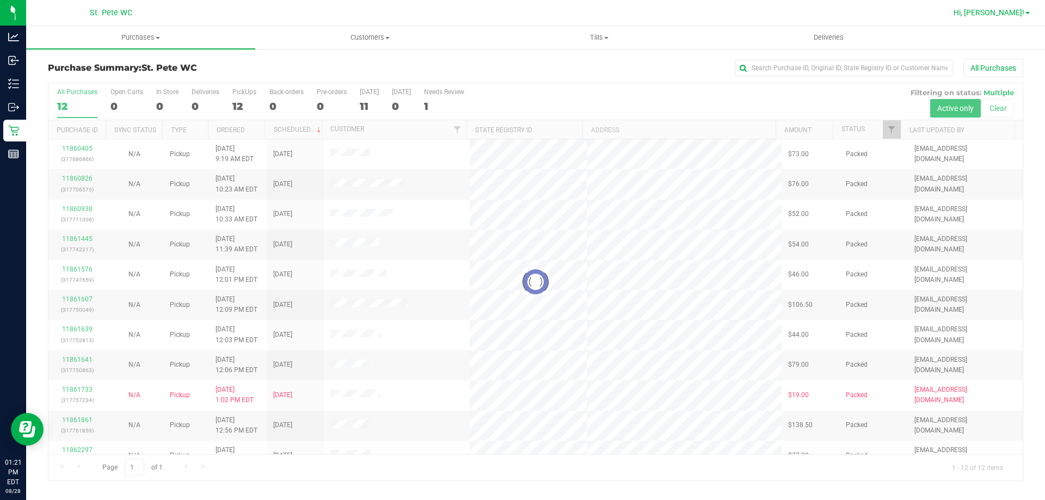
click at [1021, 16] on span "Hi, [PERSON_NAME]!" at bounding box center [988, 12] width 71 height 9
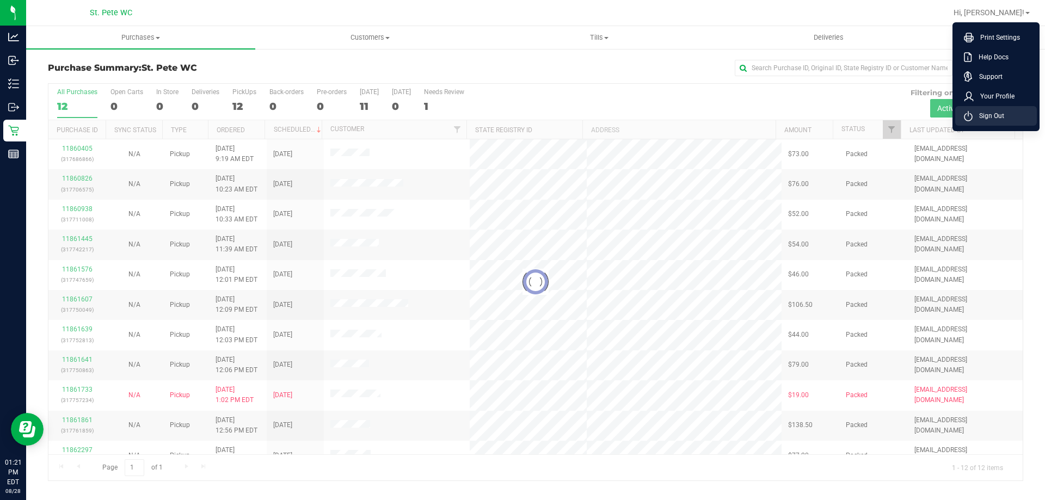
click at [1003, 120] on span "Sign Out" at bounding box center [988, 115] width 32 height 11
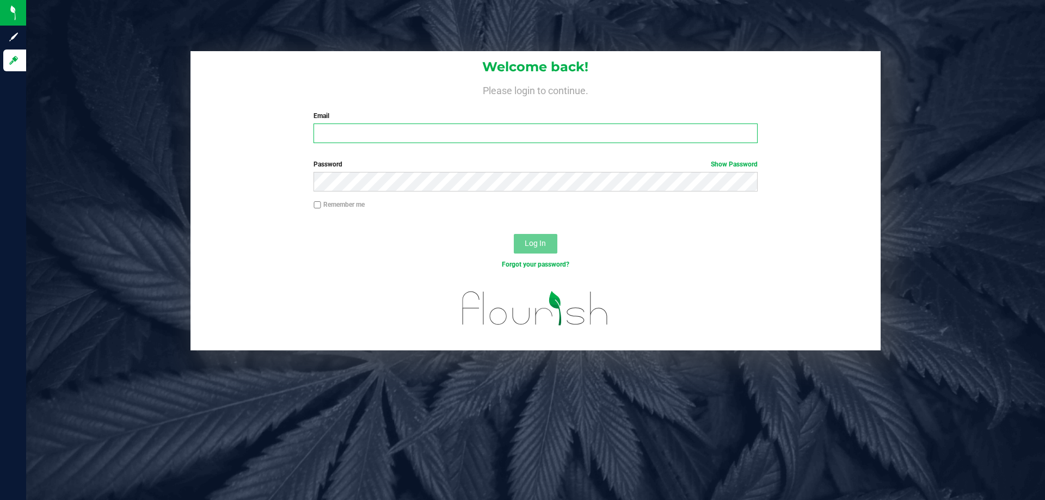
drag, startPoint x: 550, startPoint y: 134, endPoint x: 549, endPoint y: 119, distance: 15.8
click at [550, 131] on input "Email" at bounding box center [534, 133] width 443 height 20
type input "[EMAIL_ADDRESS][PERSON_NAME][DOMAIN_NAME]"
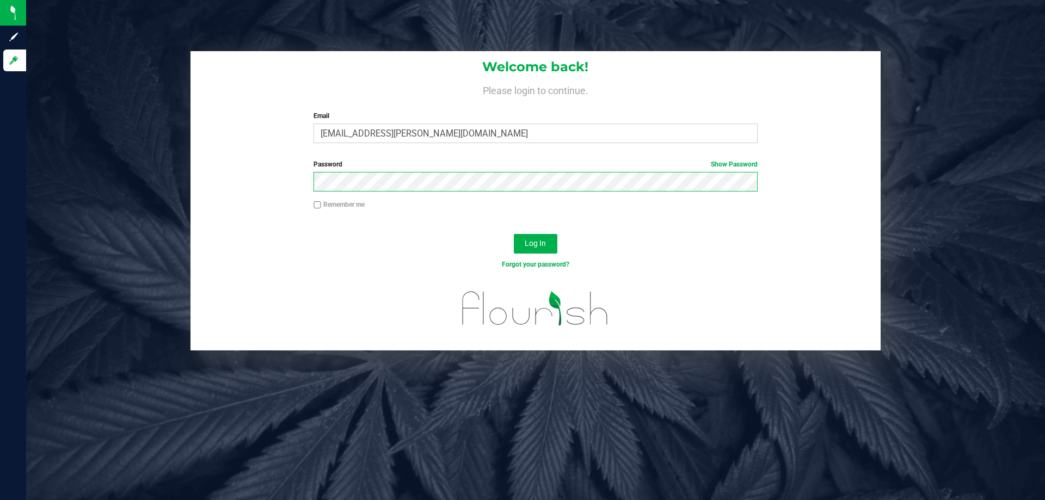
click at [514, 234] on button "Log In" at bounding box center [536, 244] width 44 height 20
